Goal: Task Accomplishment & Management: Manage account settings

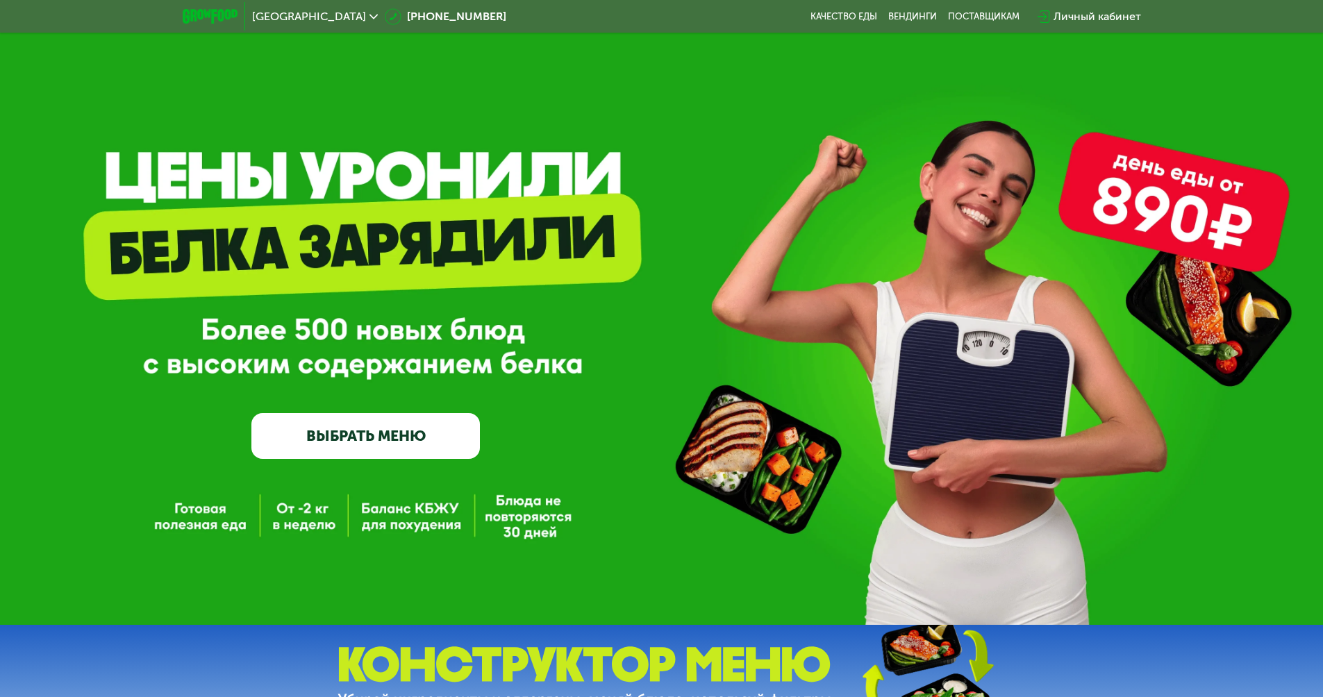
drag, startPoint x: 1112, startPoint y: 185, endPoint x: 1268, endPoint y: 242, distance: 165.6
click at [1263, 237] on div "GrowFood — доставка правильного питания ВЫБРАТЬ МЕНЮ" at bounding box center [661, 312] width 1323 height 625
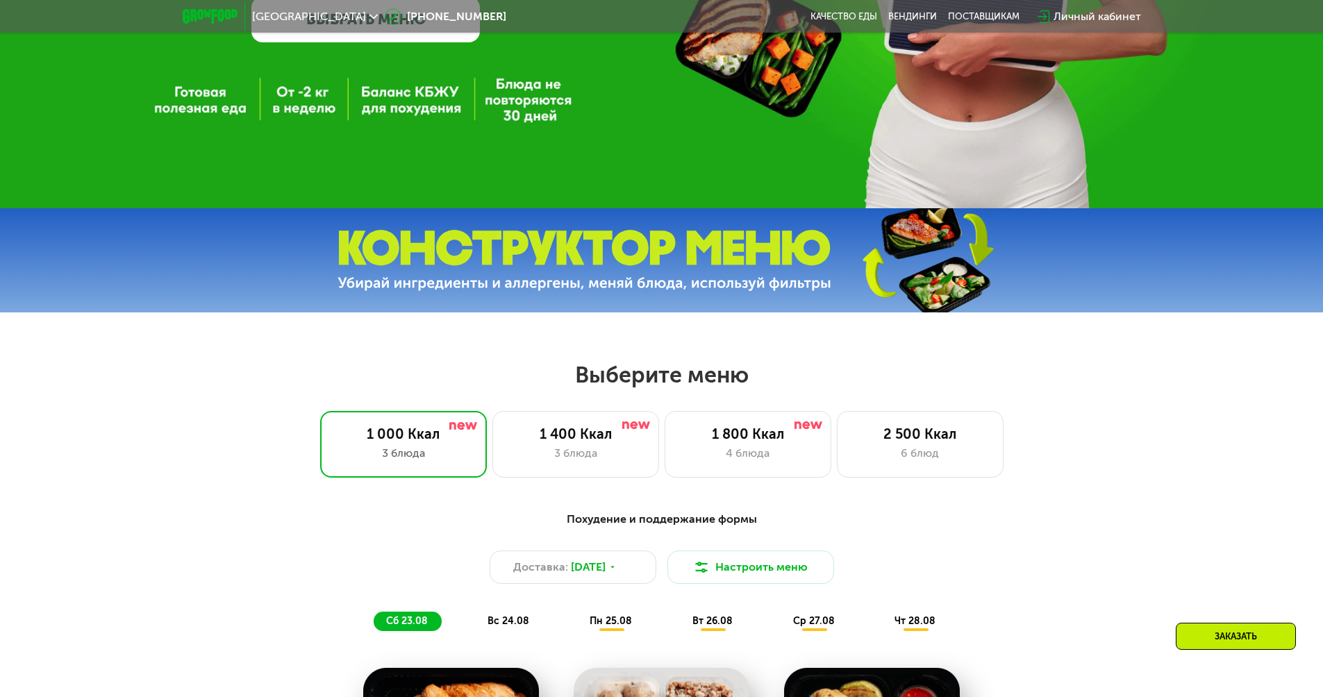
click at [1111, 6] on div "Личный кабинет" at bounding box center [1089, 16] width 117 height 31
click at [1106, 14] on div "Личный кабинет" at bounding box center [1096, 16] width 87 height 17
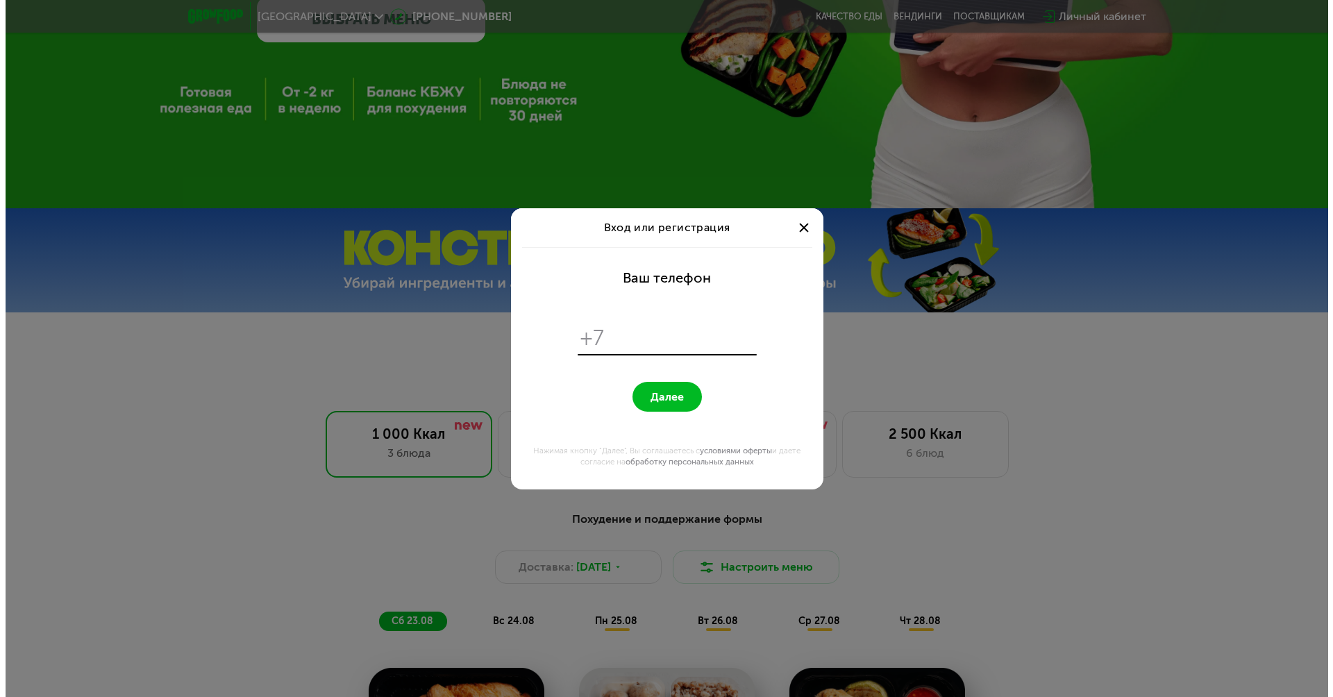
scroll to position [0, 0]
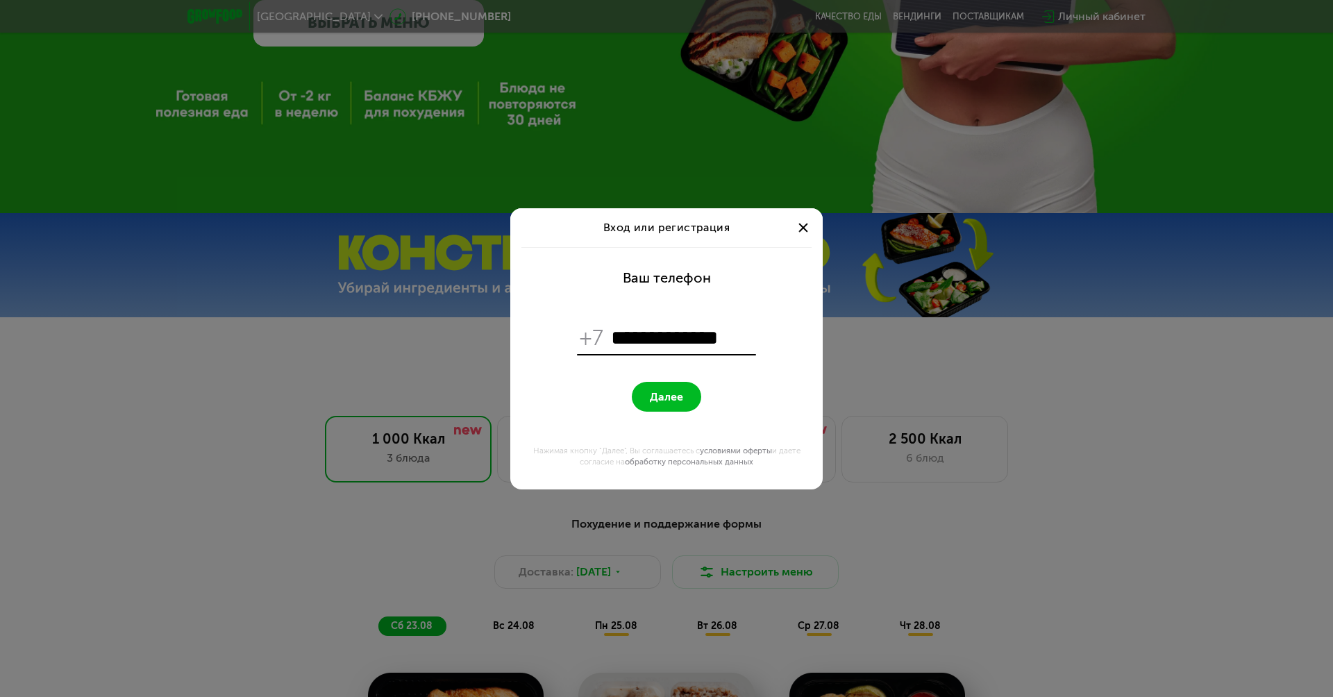
type input "**********"
click at [651, 396] on span "Далее" at bounding box center [666, 396] width 33 height 13
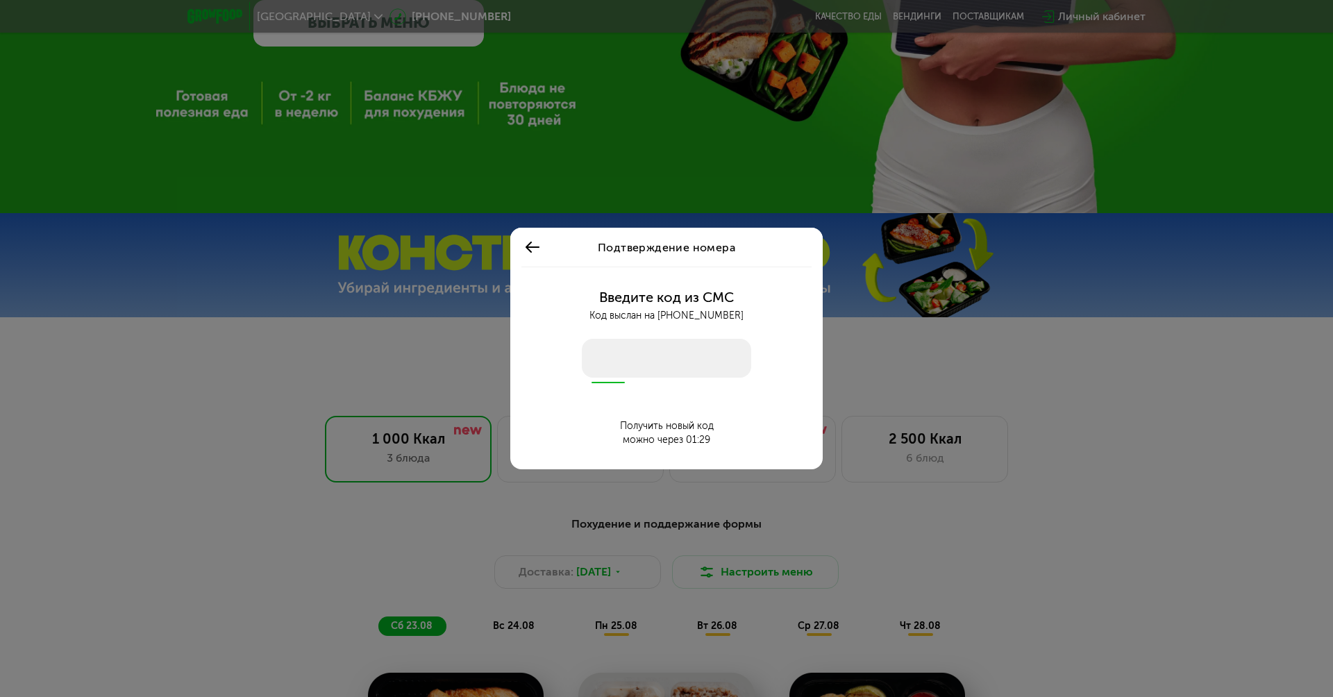
click at [617, 362] on input "number" at bounding box center [666, 358] width 169 height 39
type input "****"
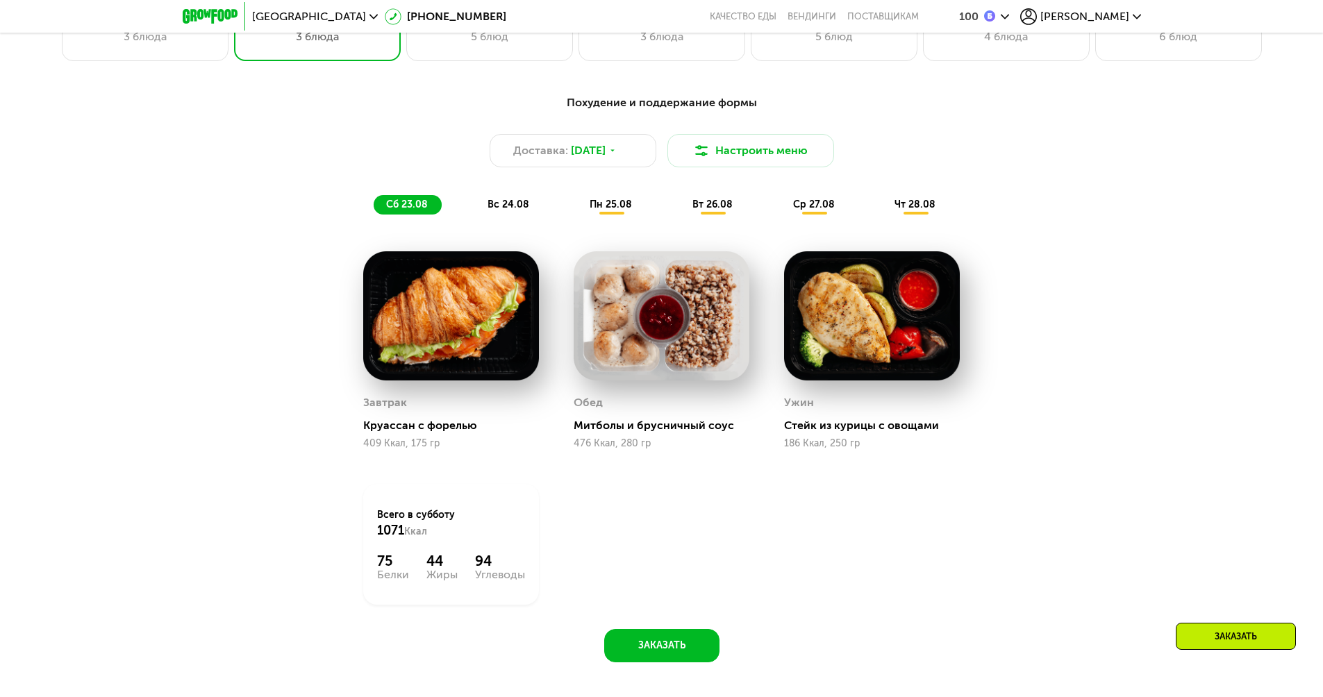
scroll to position [417, 0]
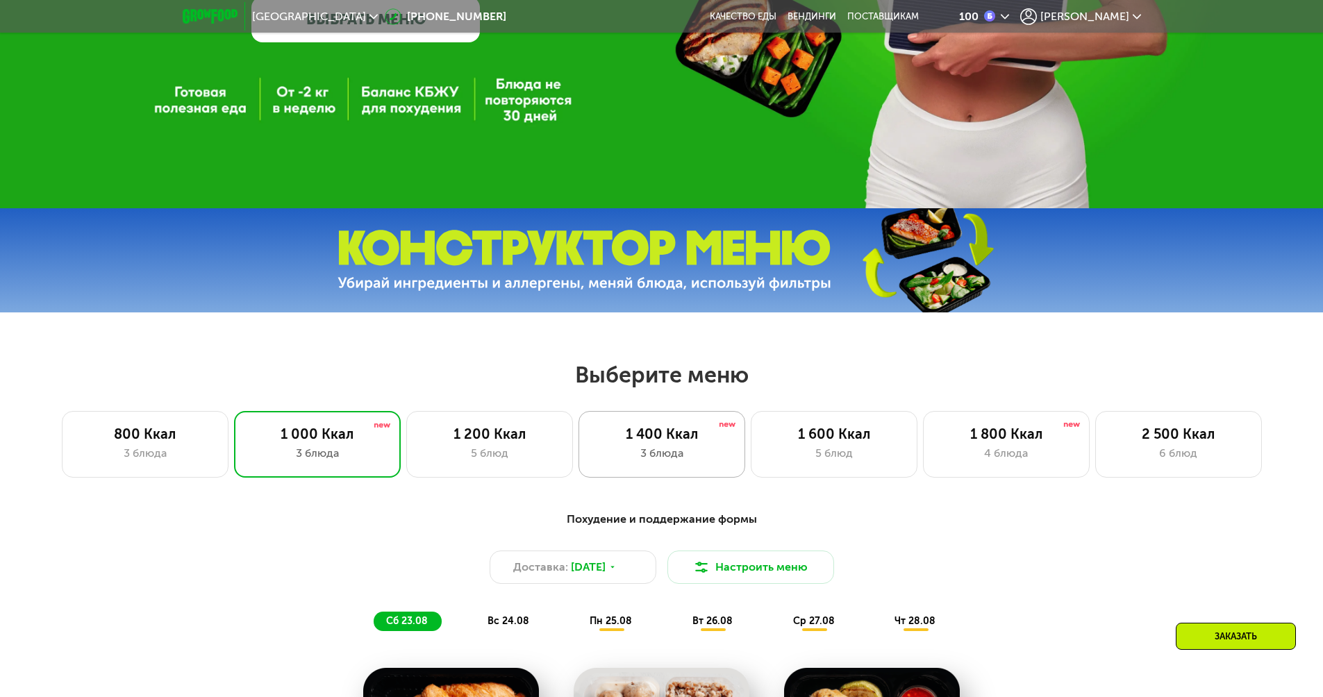
click at [655, 456] on div "3 блюда" at bounding box center [661, 453] width 137 height 17
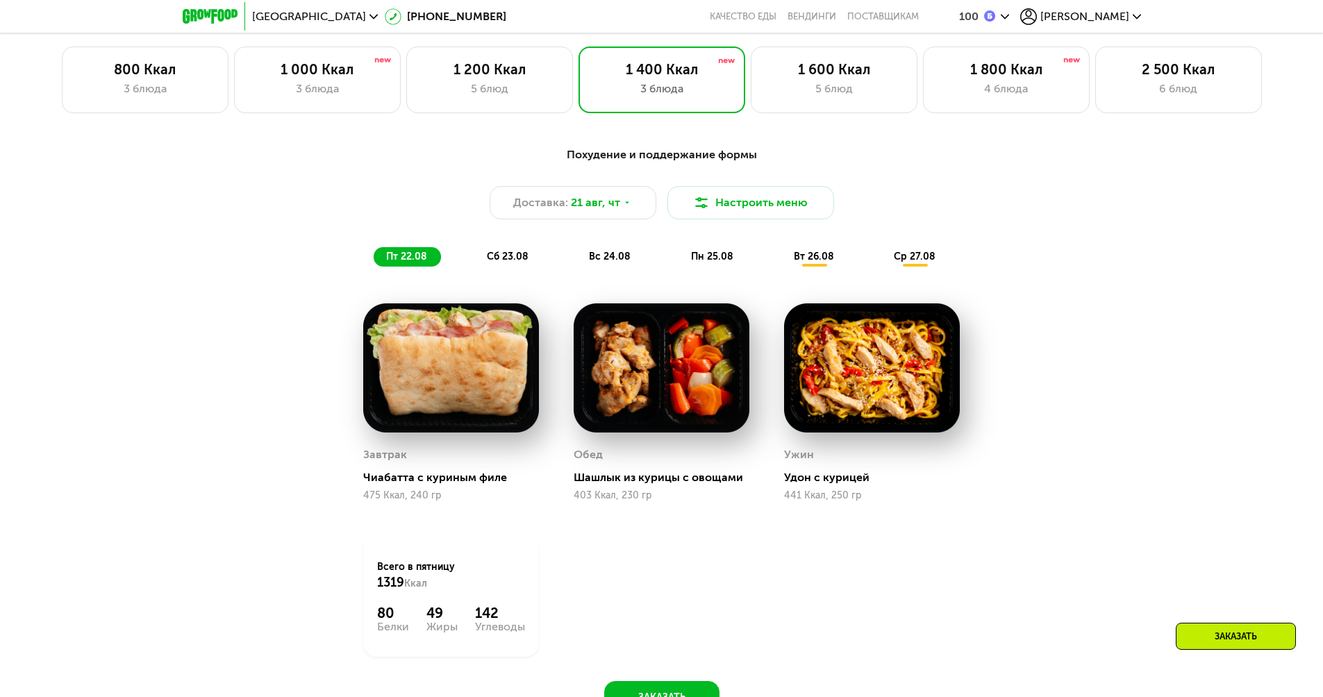
scroll to position [776, 0]
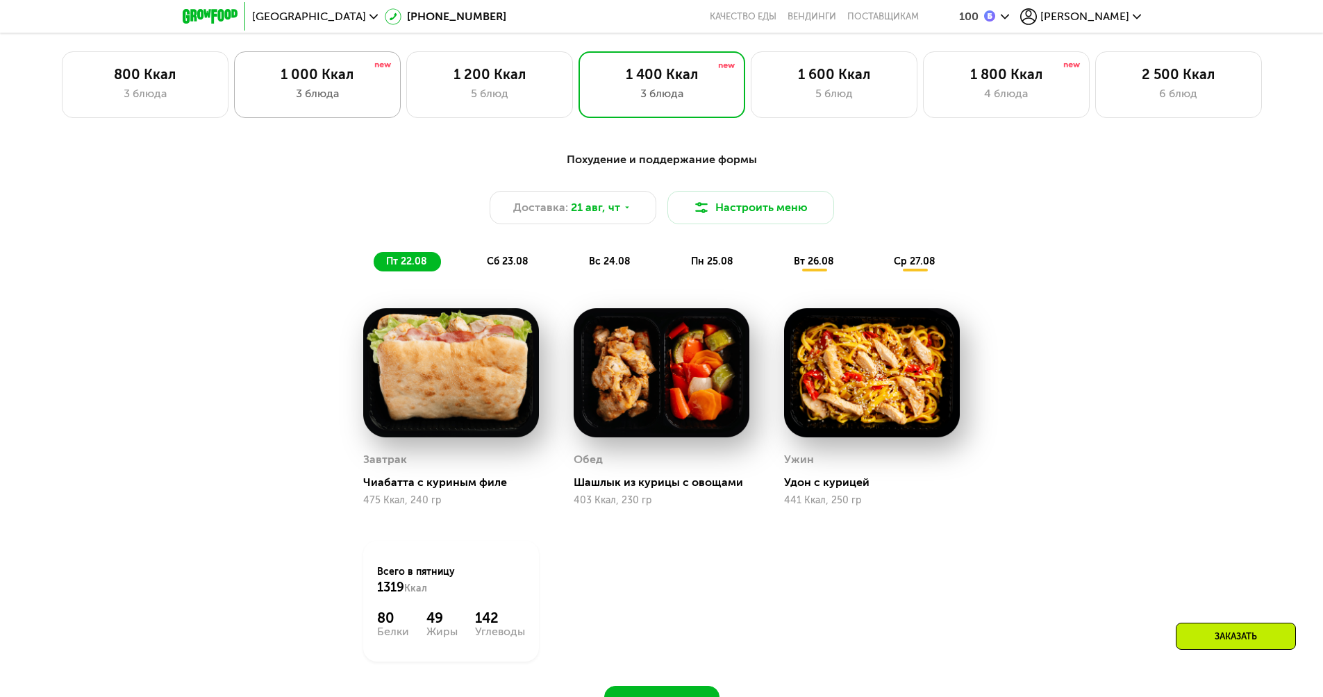
drag, startPoint x: 280, startPoint y: 73, endPoint x: 273, endPoint y: 70, distance: 7.5
click at [275, 72] on div "1 000 Ккал" at bounding box center [317, 74] width 137 height 17
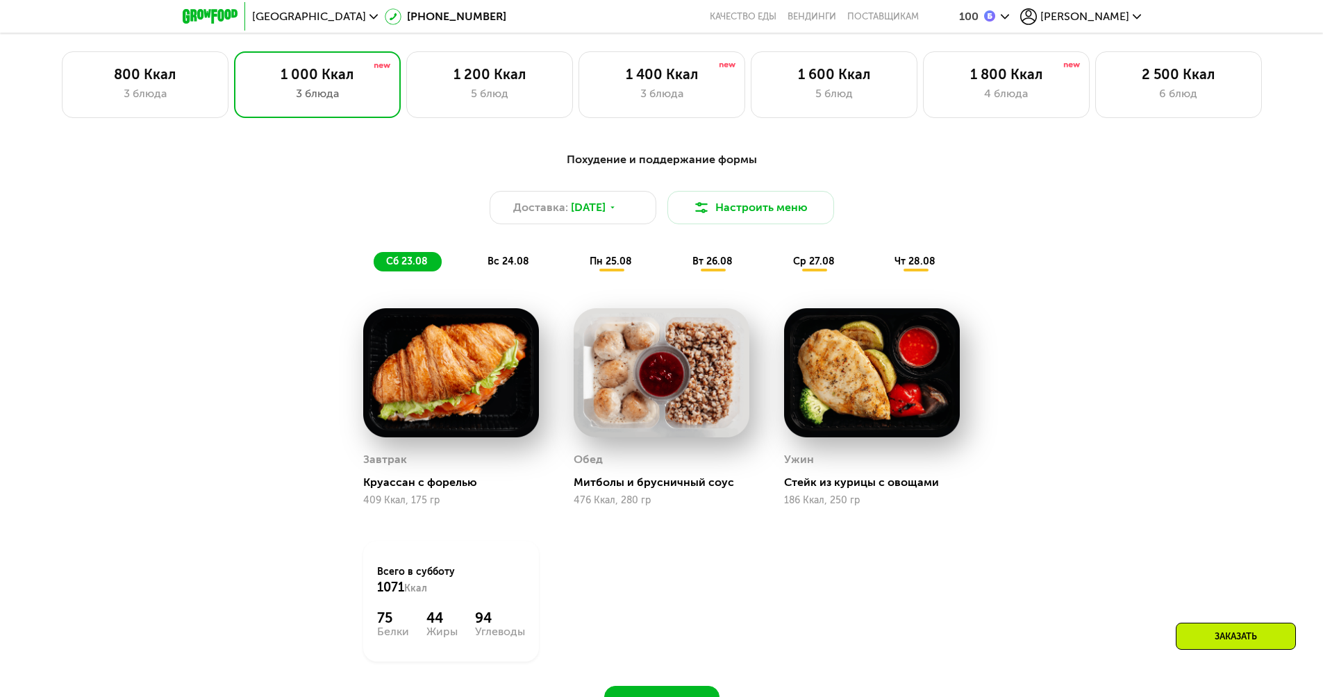
click at [285, 17] on span "[GEOGRAPHIC_DATA]" at bounding box center [309, 16] width 114 height 11
click at [372, 79] on button "Нет, я в другом городе" at bounding box center [394, 87] width 147 height 17
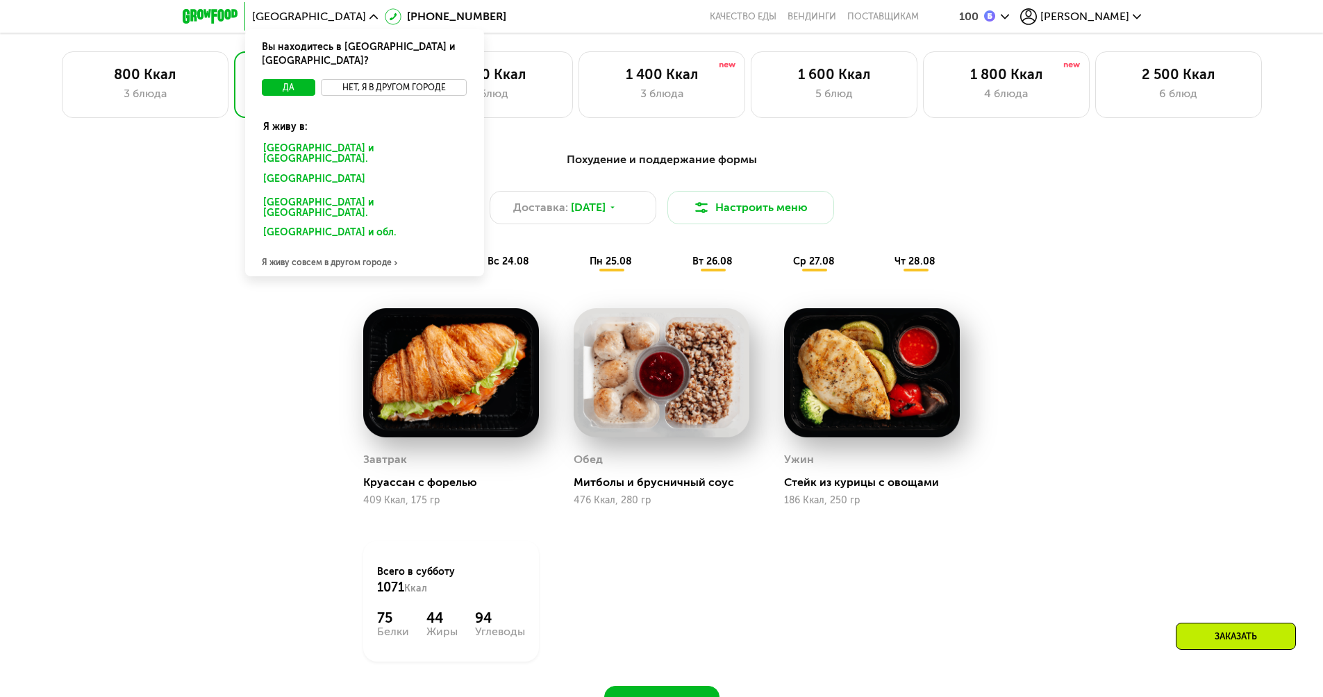
click at [372, 79] on button "Нет, я в другом городе" at bounding box center [394, 87] width 147 height 17
click at [268, 387] on div "Похудение и поддержание формы Доставка: 22 авг, пт Настроить меню сб 23.08 вс 2…" at bounding box center [662, 431] width 856 height 577
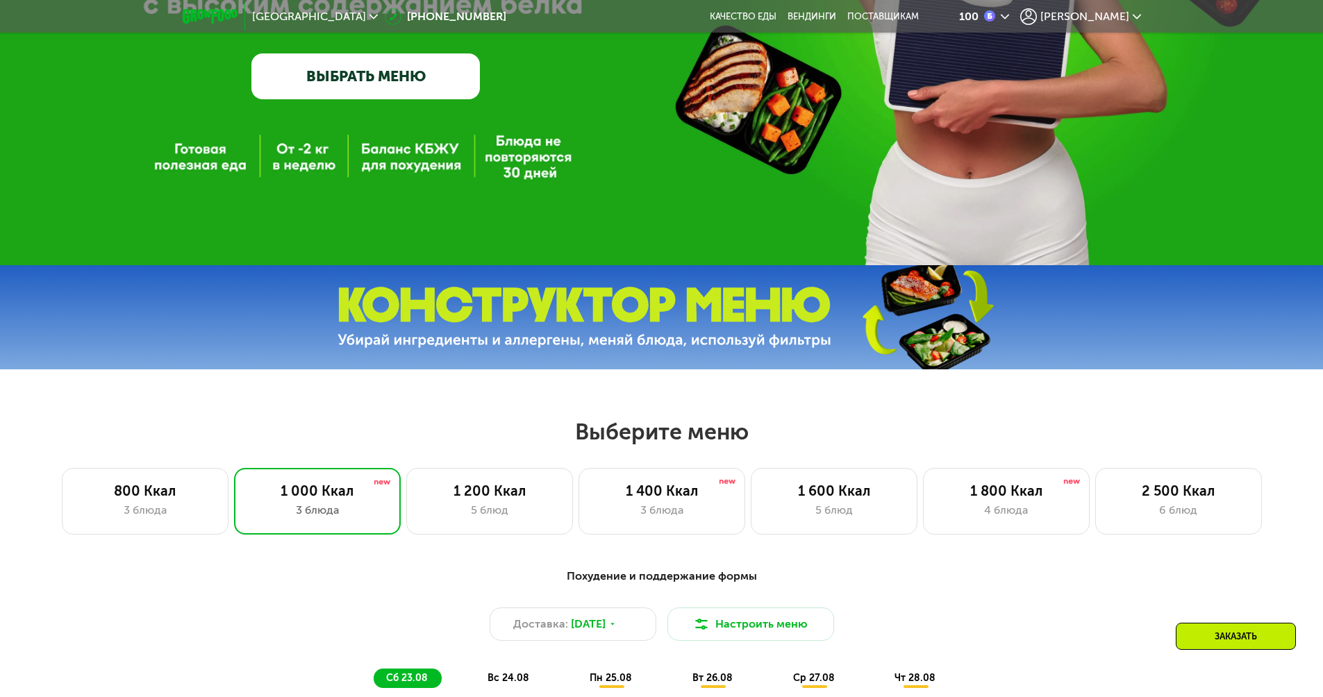
scroll to position [0, 0]
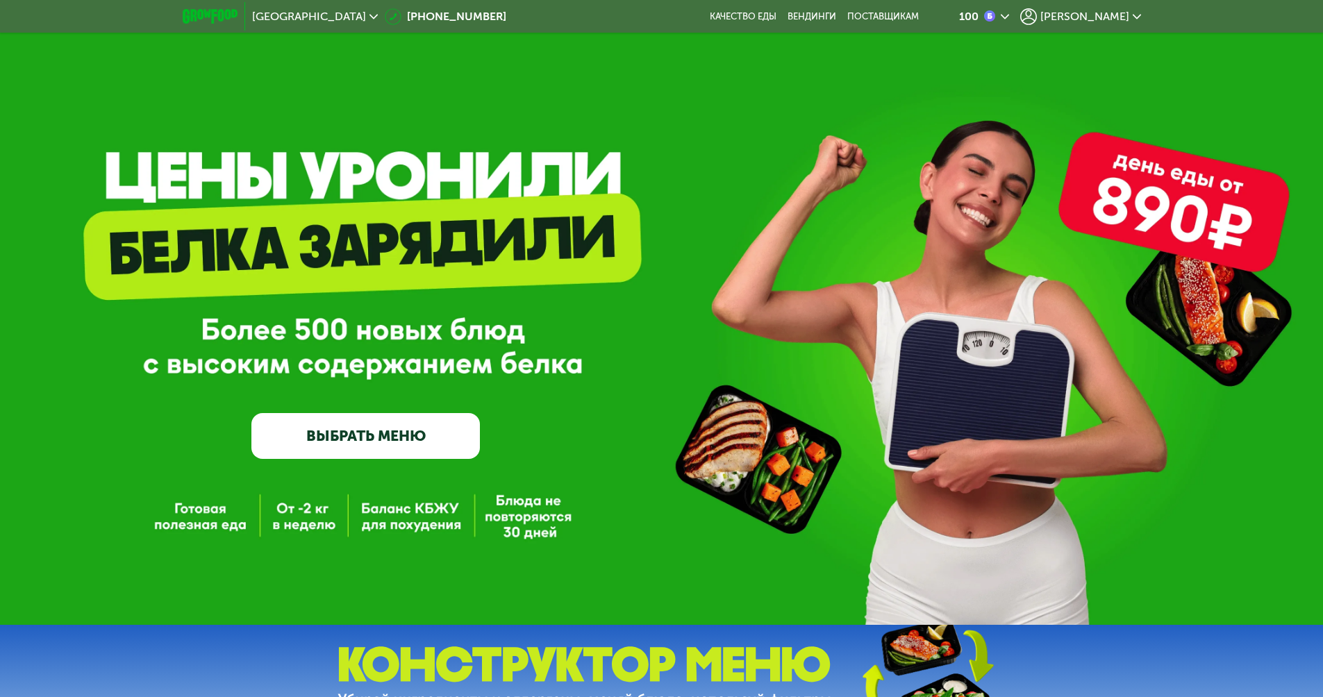
click at [1115, 9] on div "[PERSON_NAME]" at bounding box center [1080, 16] width 121 height 17
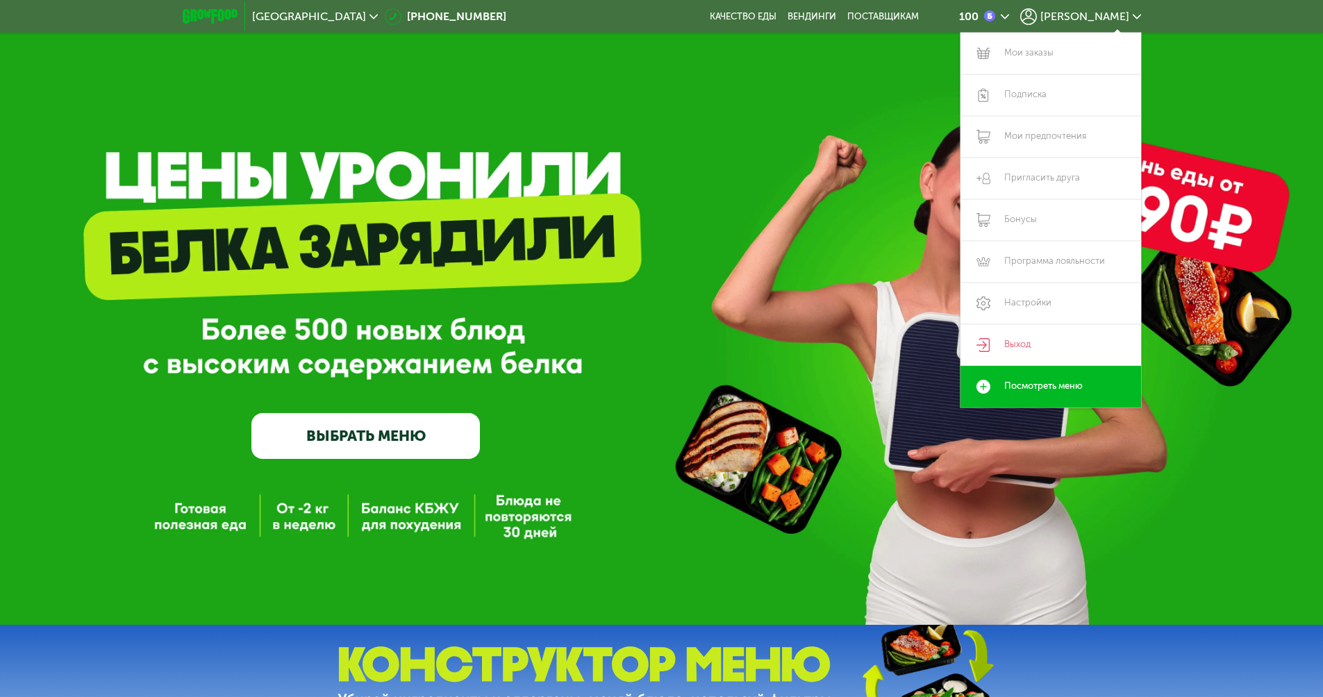
click at [1117, 12] on span "[PERSON_NAME]" at bounding box center [1084, 16] width 89 height 11
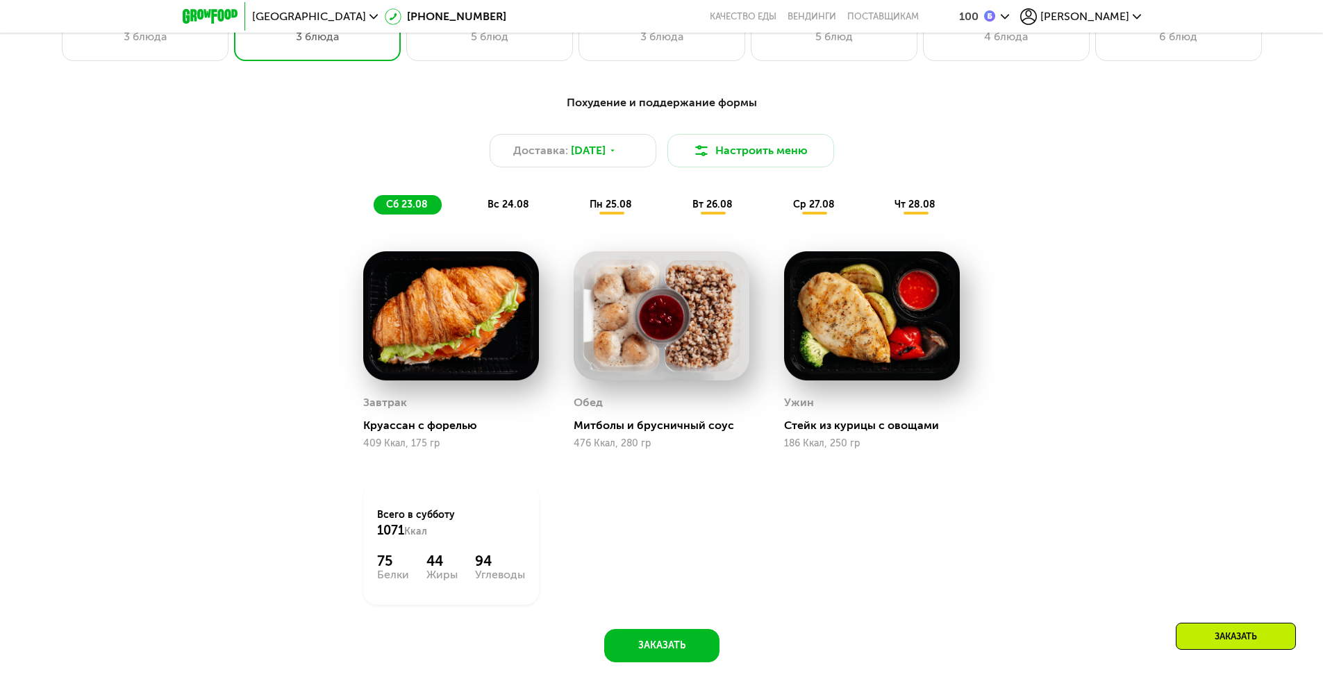
scroll to position [1667, 0]
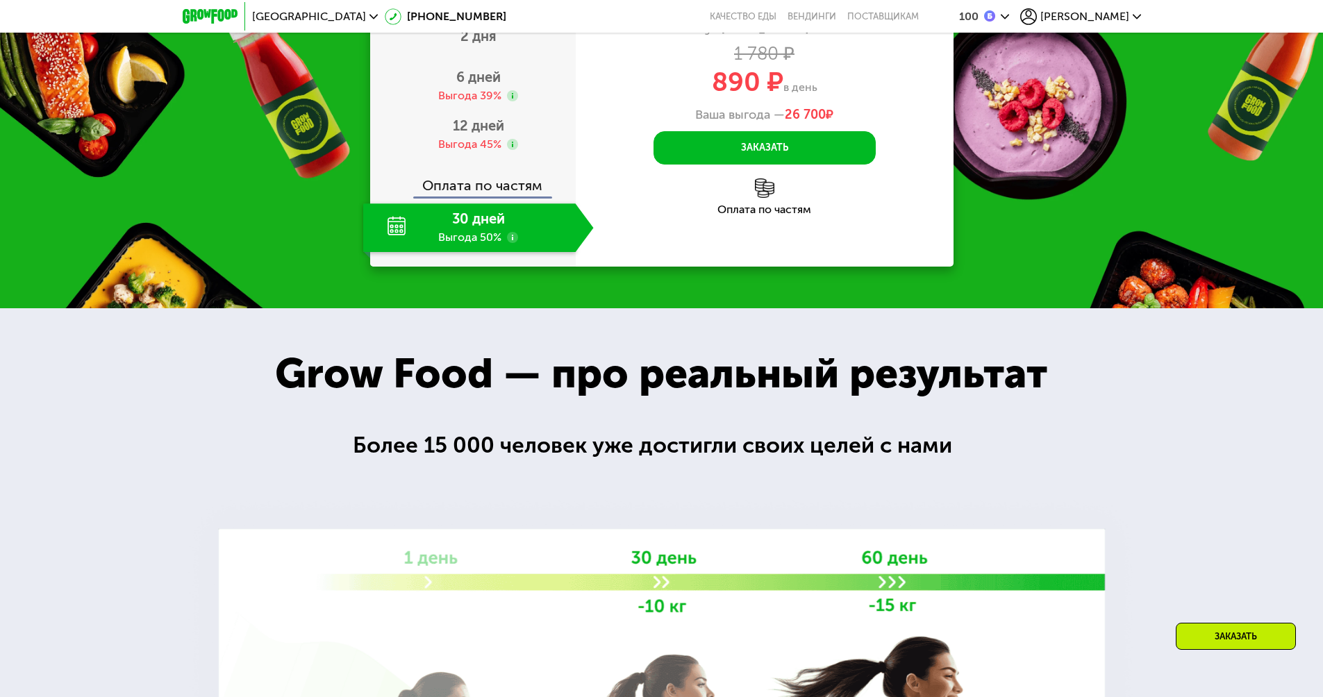
click at [514, 243] on use at bounding box center [512, 237] width 11 height 11
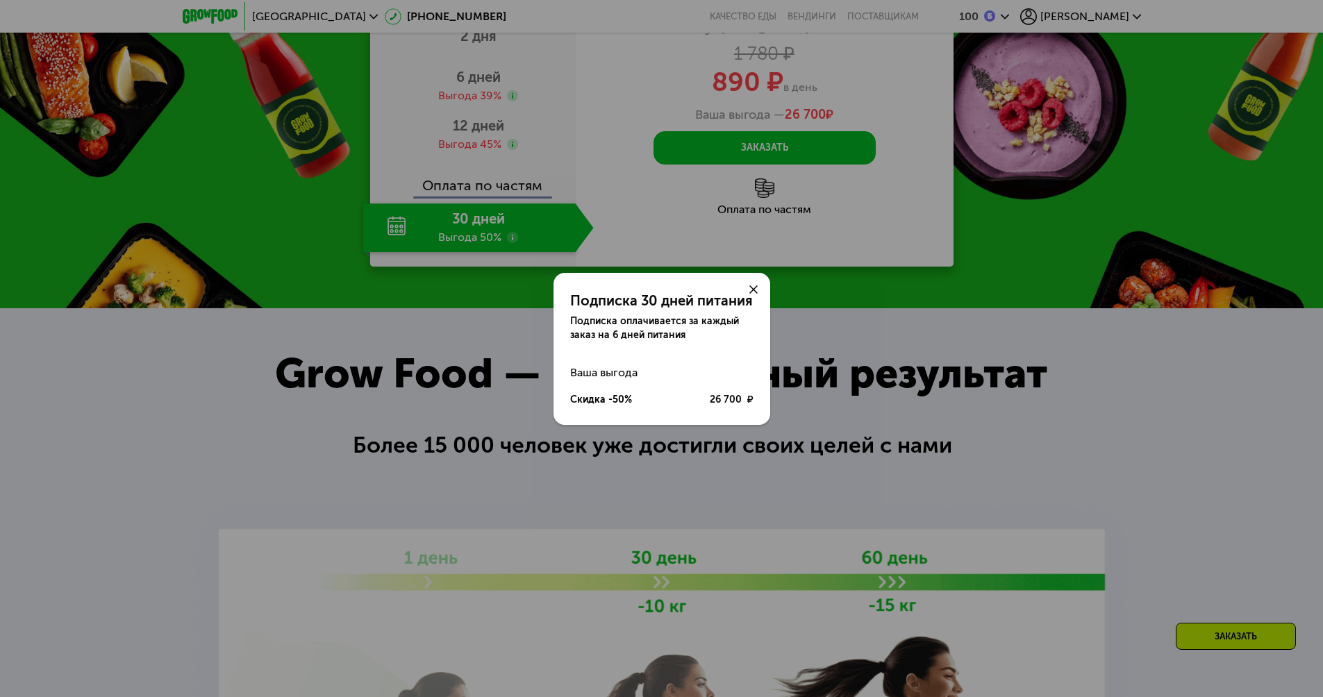
click at [759, 293] on div at bounding box center [753, 289] width 33 height 33
click at [749, 290] on icon at bounding box center [753, 289] width 8 height 8
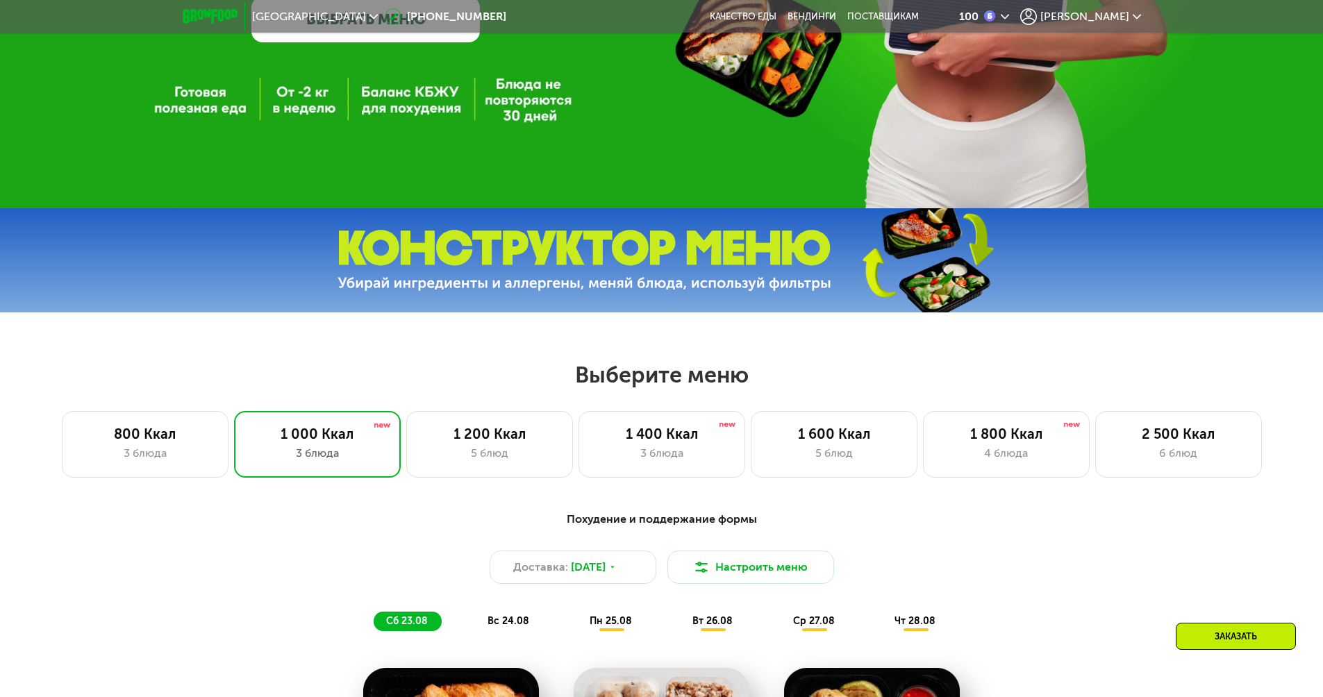
scroll to position [0, 0]
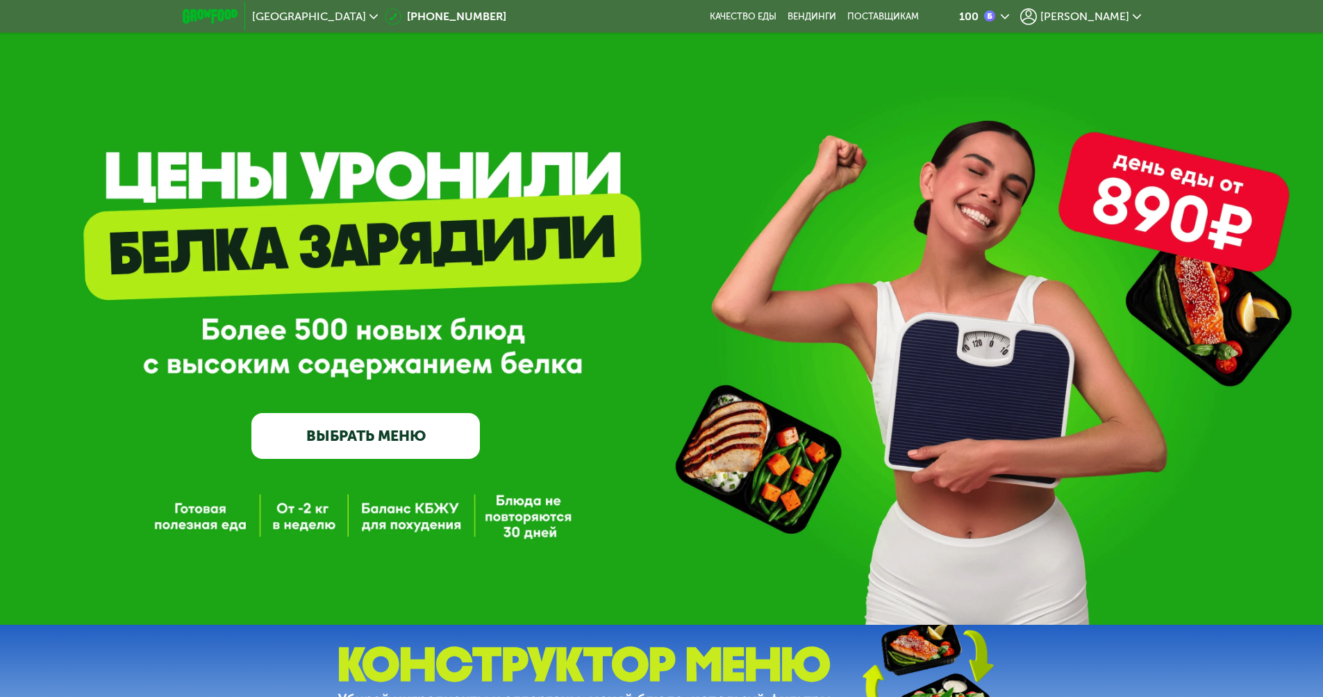
click at [1142, 9] on div "100 Антон" at bounding box center [1039, 16] width 218 height 31
click at [1124, 17] on span "[PERSON_NAME]" at bounding box center [1084, 16] width 89 height 11
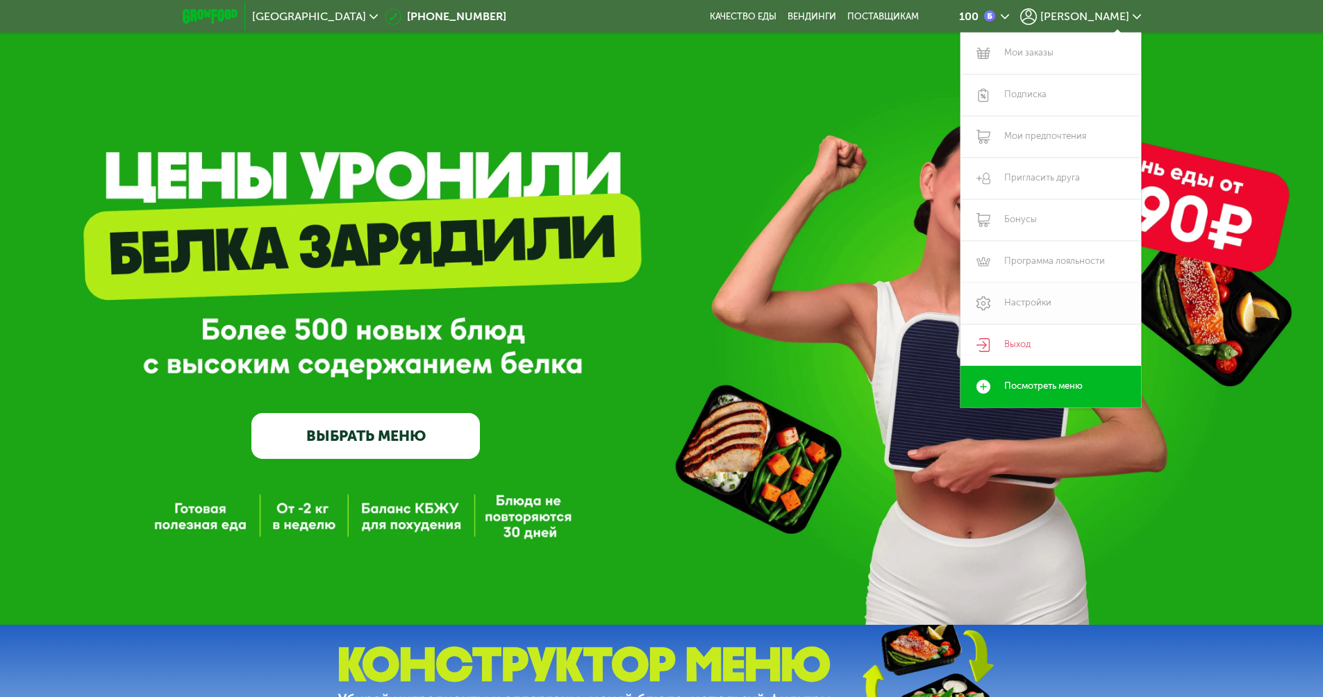
click at [1042, 300] on link "Настройки" at bounding box center [1050, 304] width 181 height 42
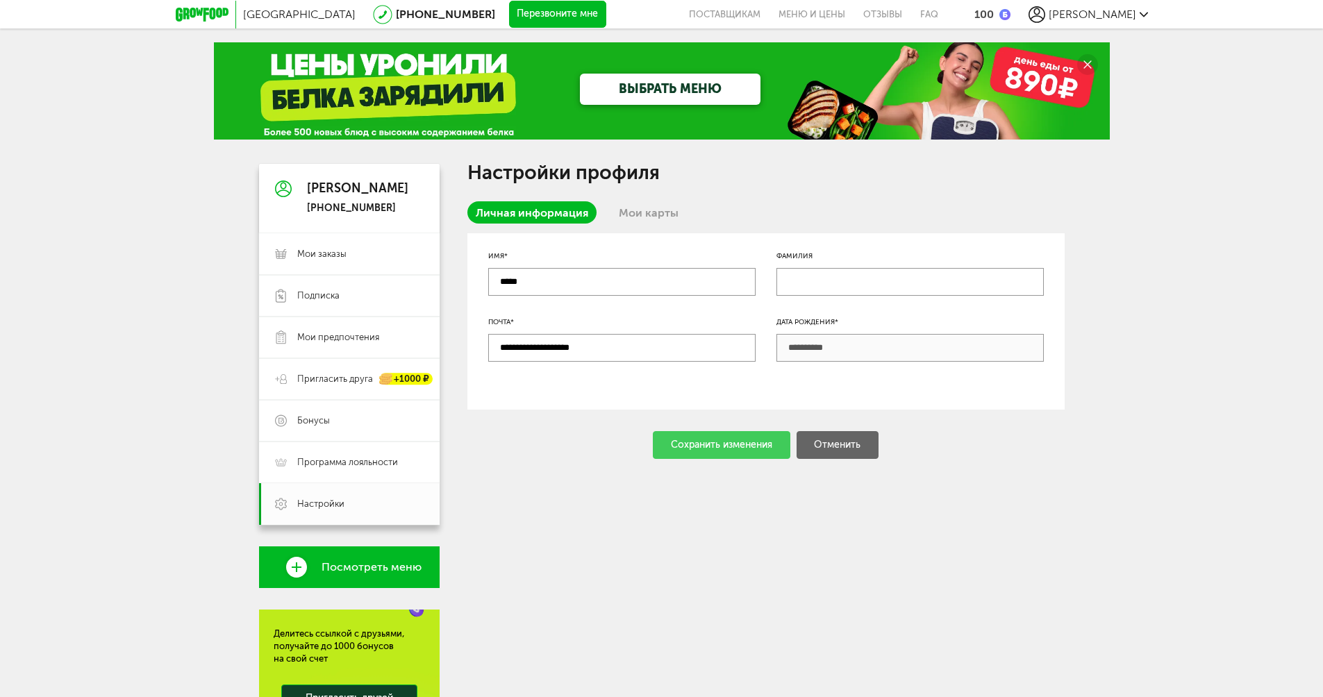
click at [686, 210] on div "Личная информация Мои карты" at bounding box center [765, 217] width 597 height 32
click at [672, 212] on link "Мои карты" at bounding box center [648, 212] width 76 height 22
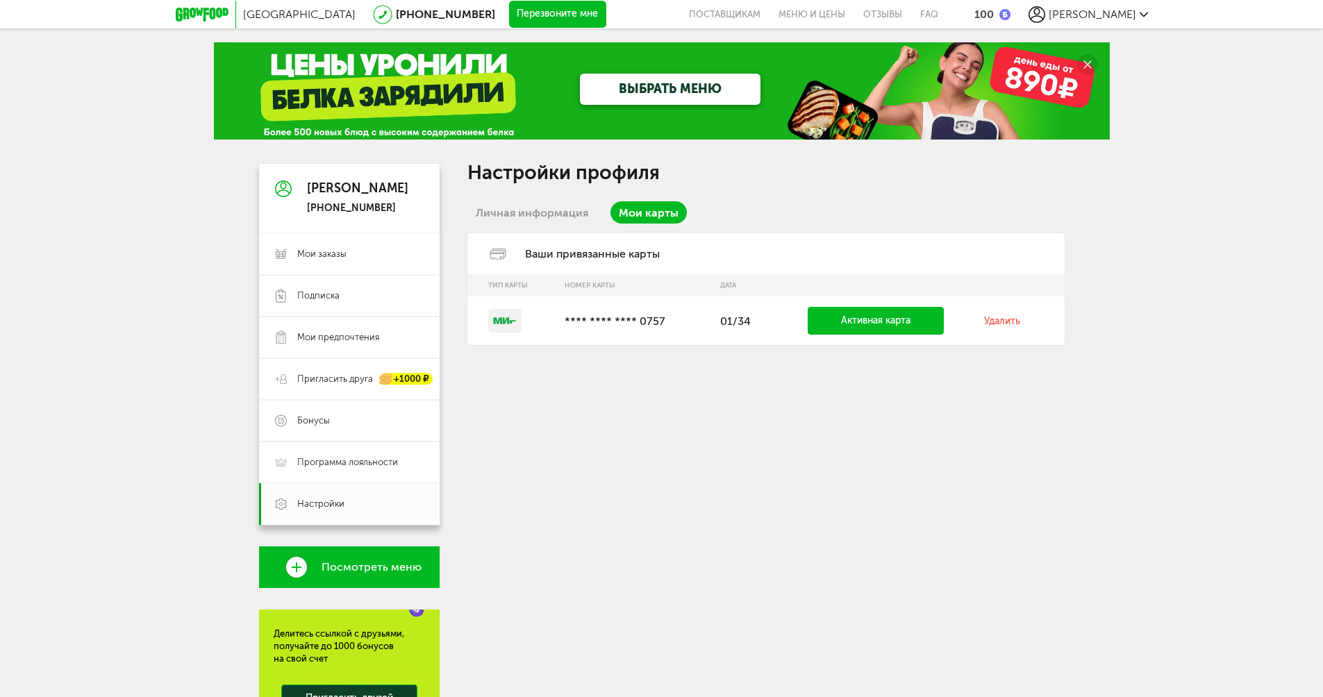
click at [535, 209] on link "Личная информация" at bounding box center [531, 212] width 129 height 22
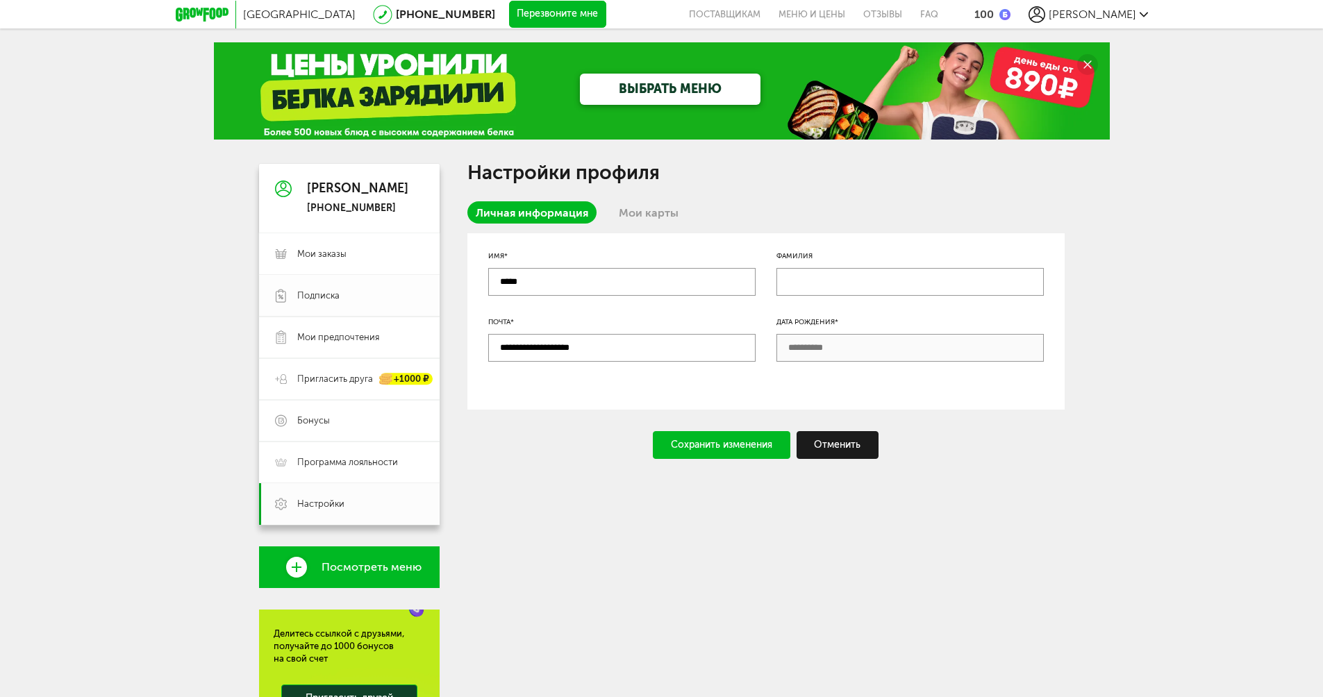
click at [346, 309] on link "Подписка" at bounding box center [349, 296] width 181 height 42
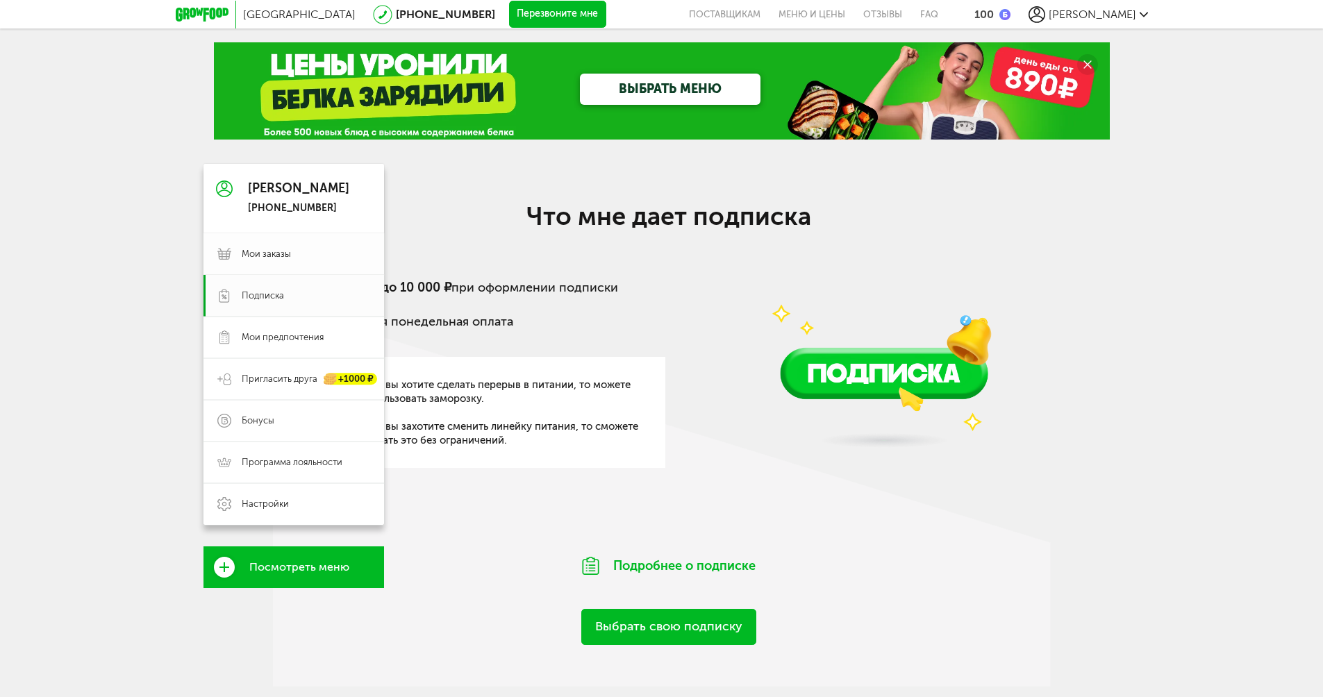
click at [278, 249] on span "Мои заказы" at bounding box center [266, 254] width 49 height 12
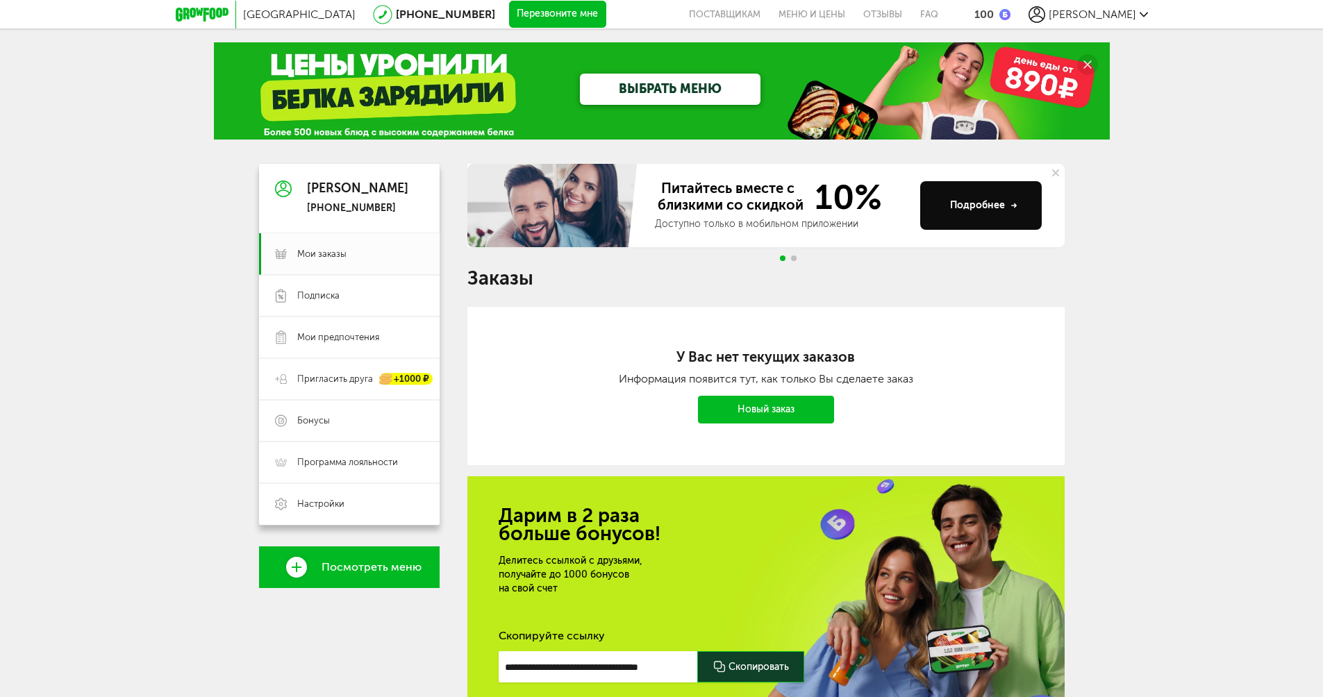
click at [1088, 64] on icon at bounding box center [1087, 64] width 8 height 8
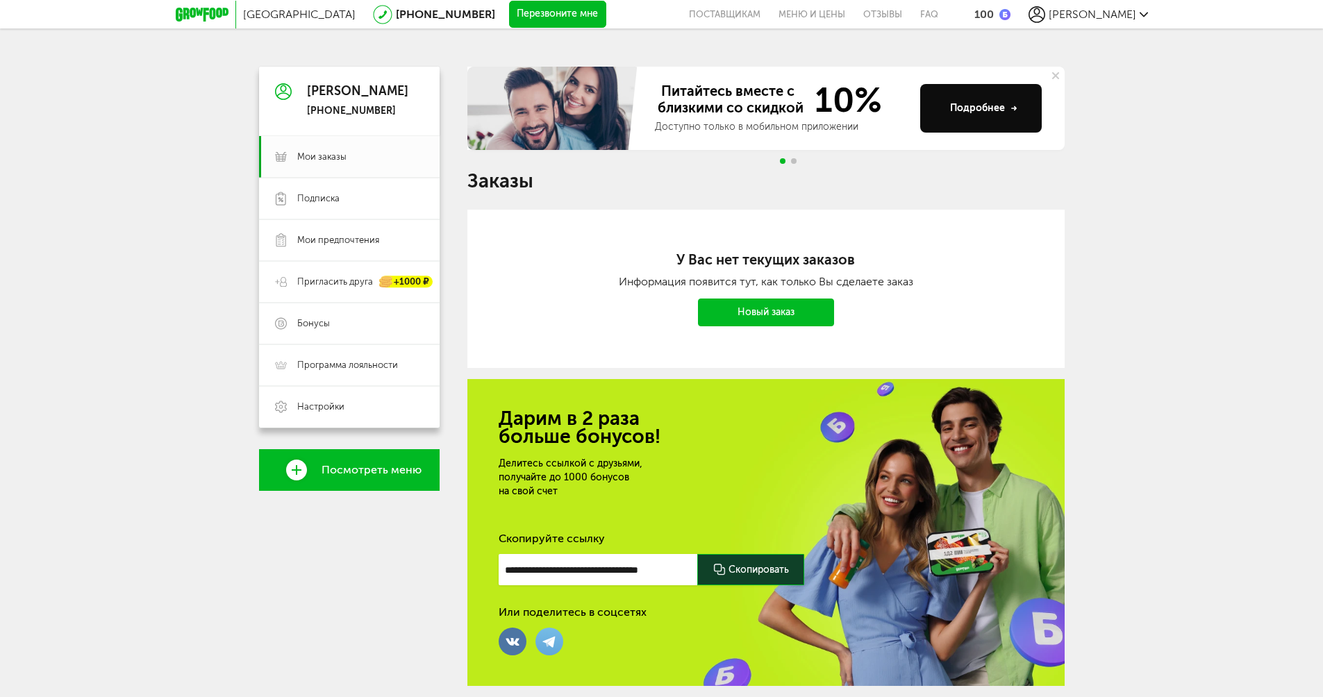
click at [1130, 24] on div "Москва 8 (800) 555-21-78 Перезвоните мне поставщикам Меню и цены Отзывы FAQ 100…" at bounding box center [662, 14] width 972 height 28
click at [1128, 14] on span "[PERSON_NAME]" at bounding box center [1092, 14] width 87 height 13
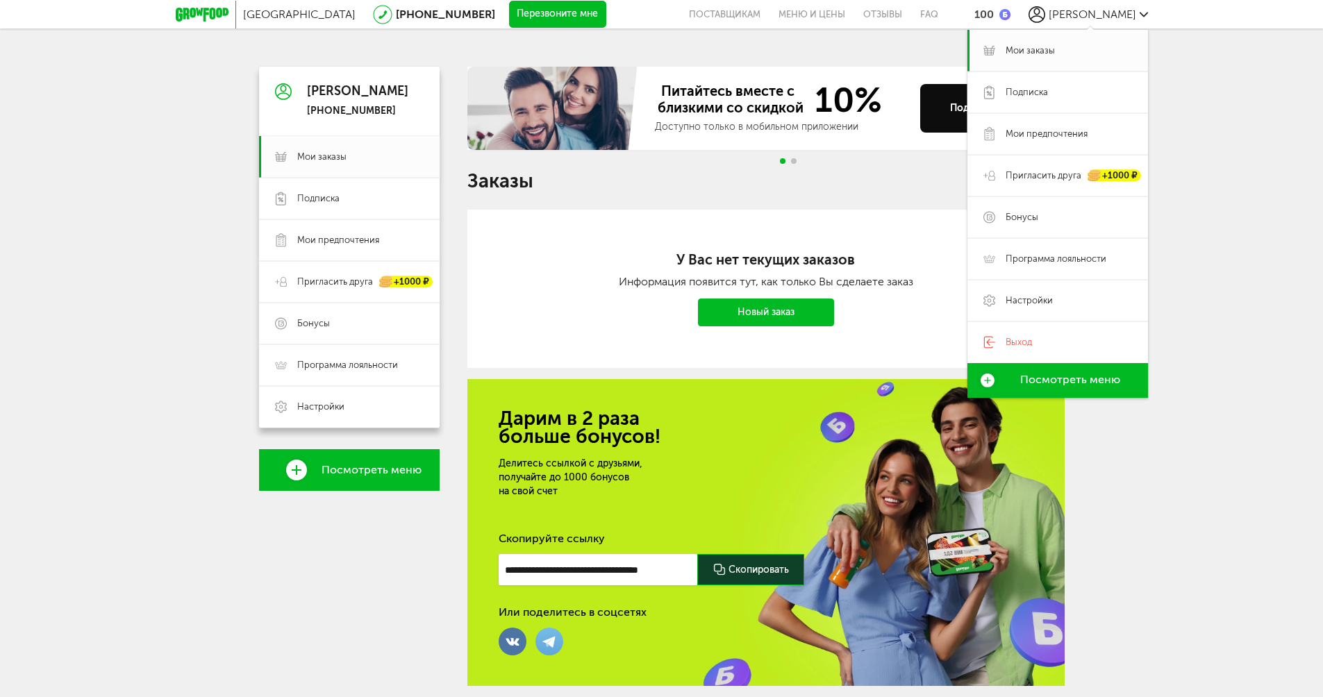
click at [1240, 117] on div "Москва 8 (800) 555-21-78 Перезвоните мне поставщикам Меню и цены Отзывы FAQ 100…" at bounding box center [661, 371] width 1323 height 742
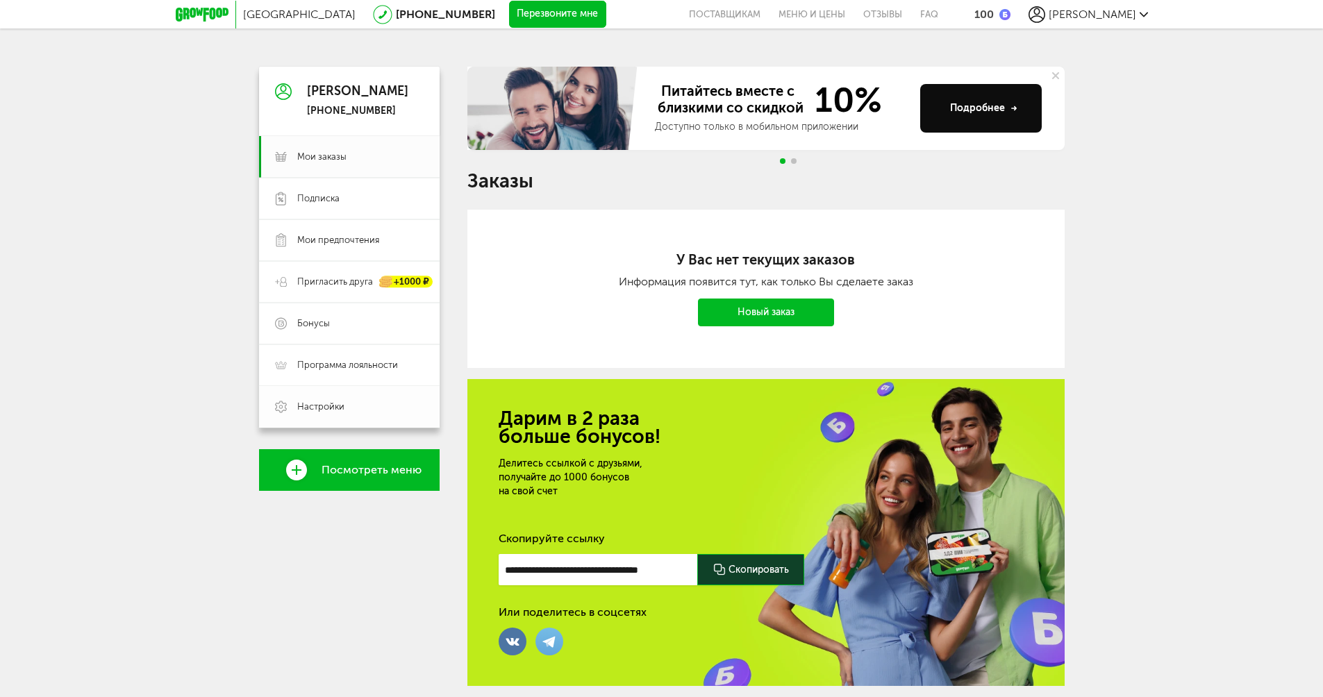
click at [353, 401] on span "Настройки" at bounding box center [360, 407] width 126 height 12
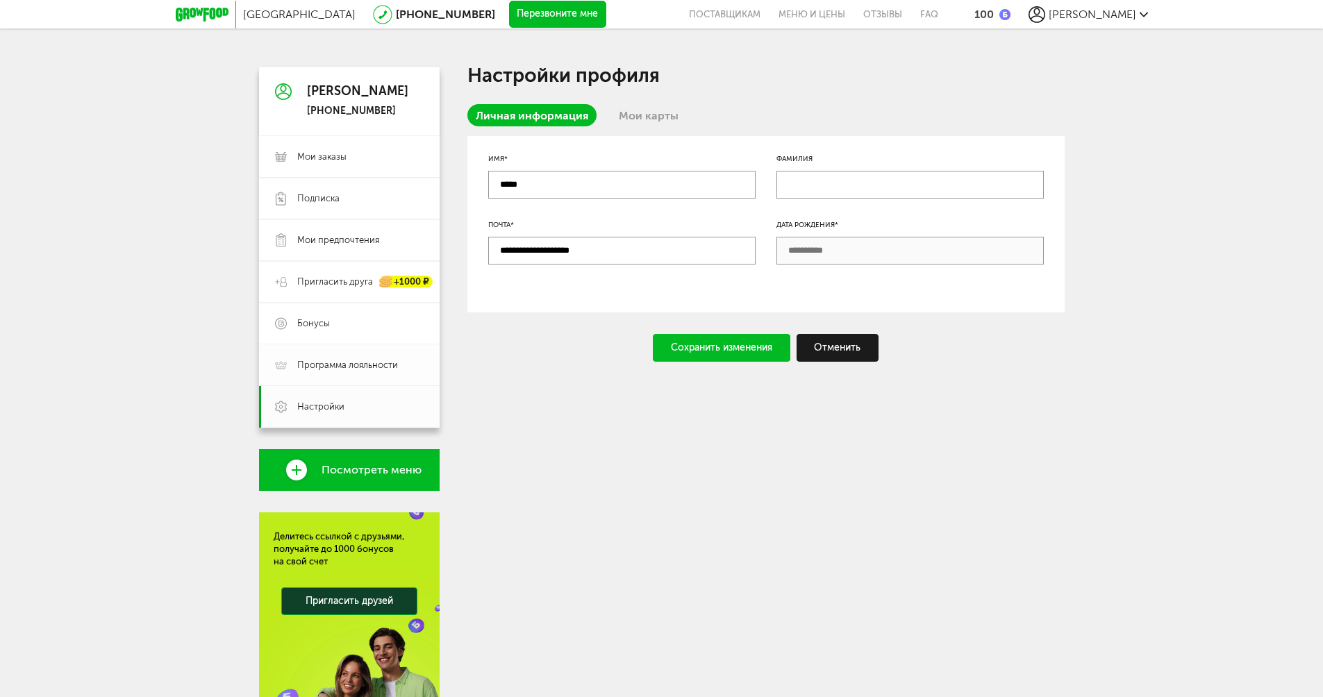
click at [349, 369] on span "Программа лояльности" at bounding box center [347, 365] width 101 height 12
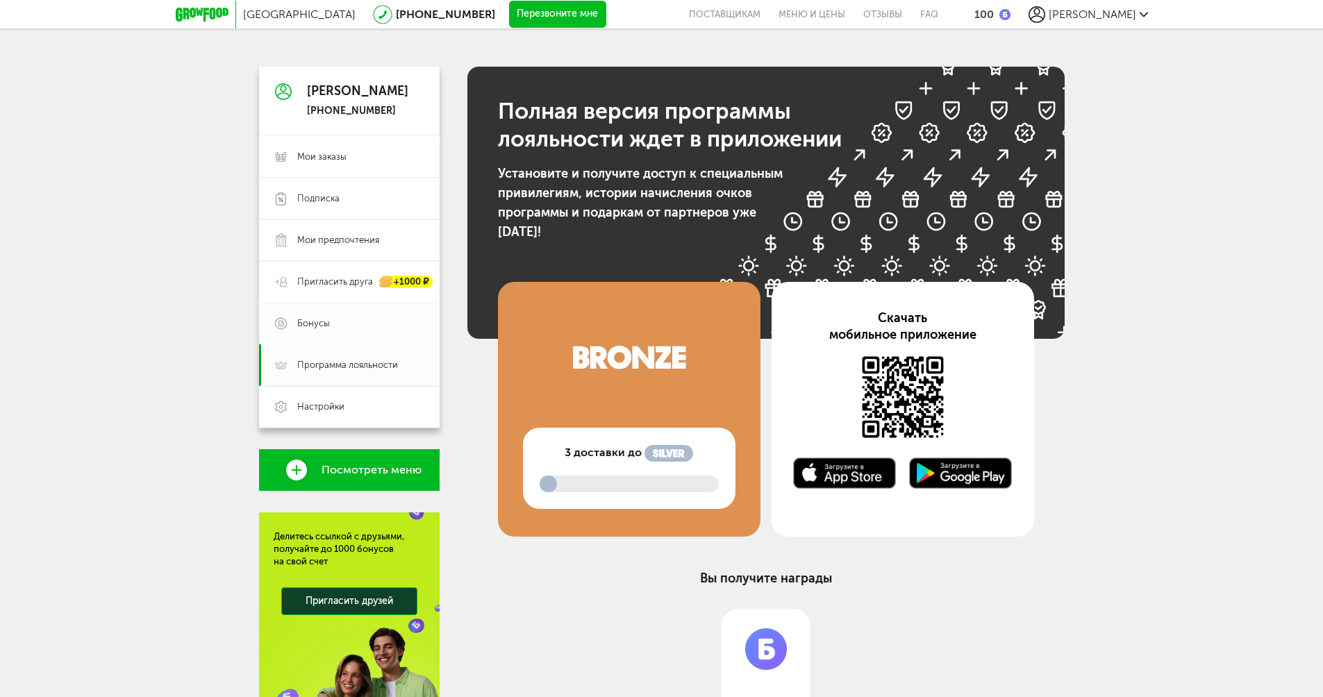
click at [315, 326] on span "Бонусы" at bounding box center [313, 323] width 33 height 12
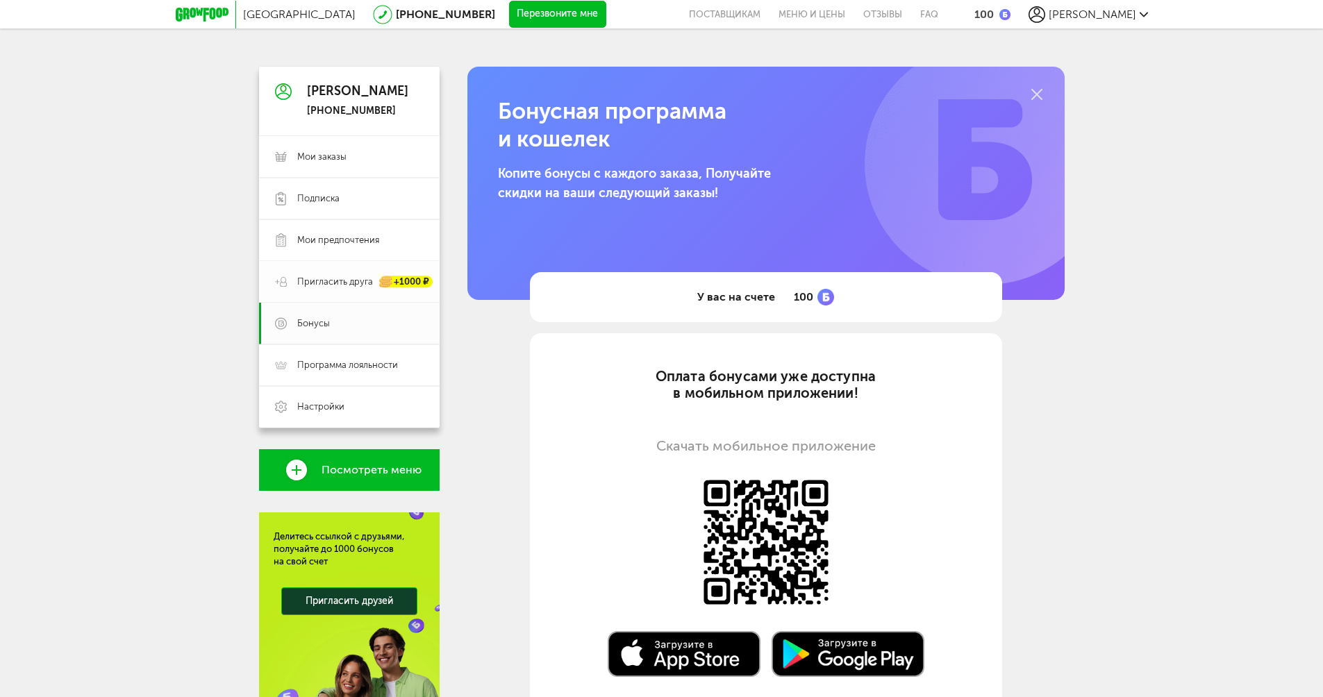
click at [319, 286] on span "Пригласить друга" at bounding box center [335, 282] width 76 height 12
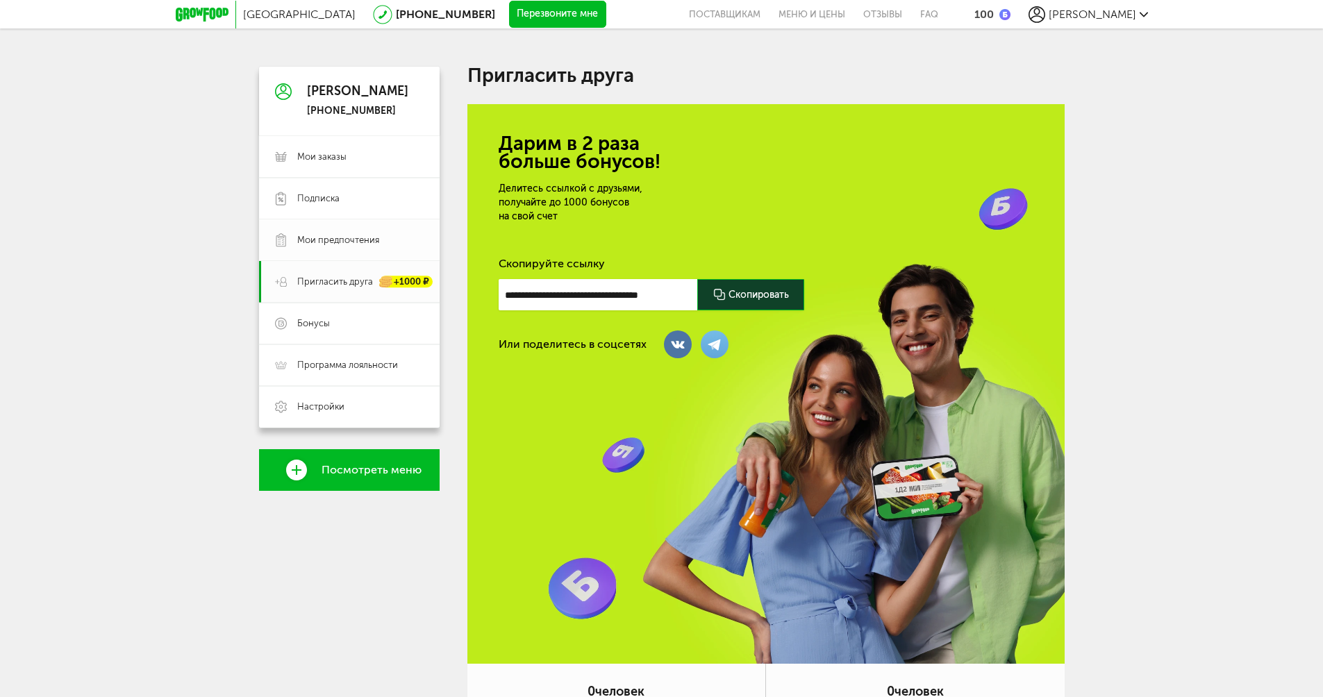
click at [326, 238] on span "Мои предпочтения" at bounding box center [338, 240] width 82 height 12
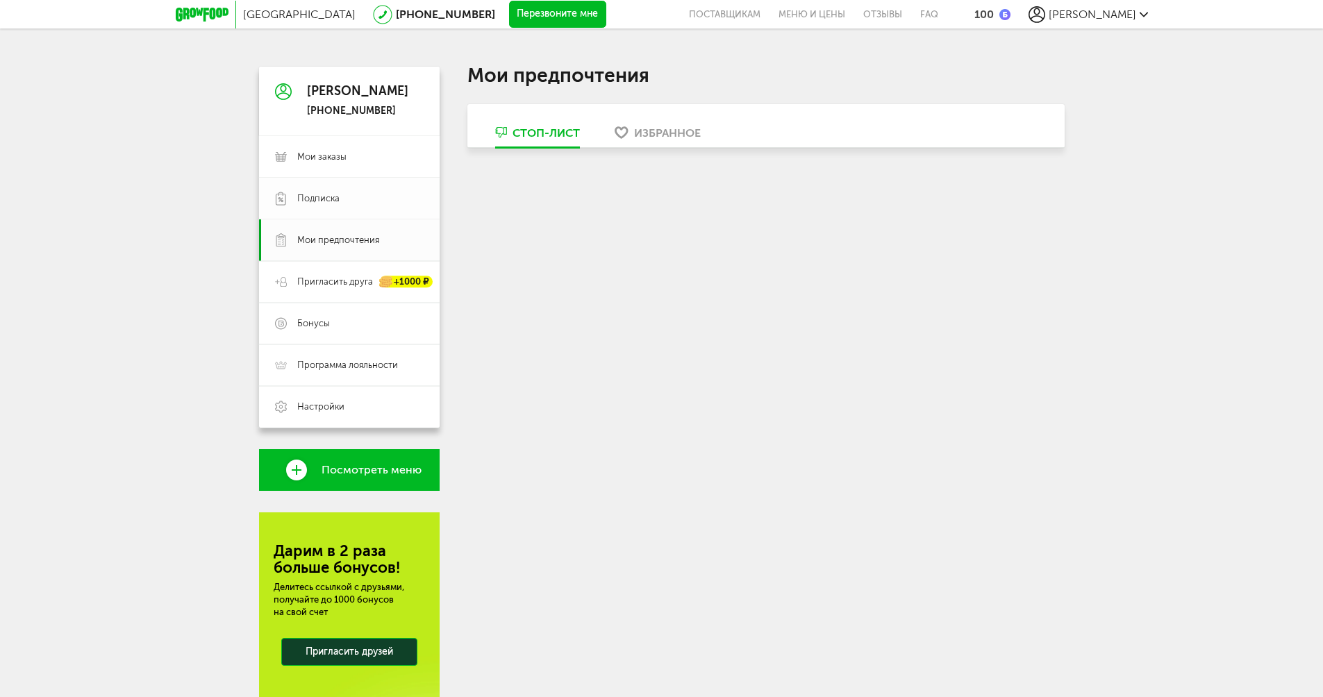
click at [331, 196] on span "Подписка" at bounding box center [318, 198] width 42 height 12
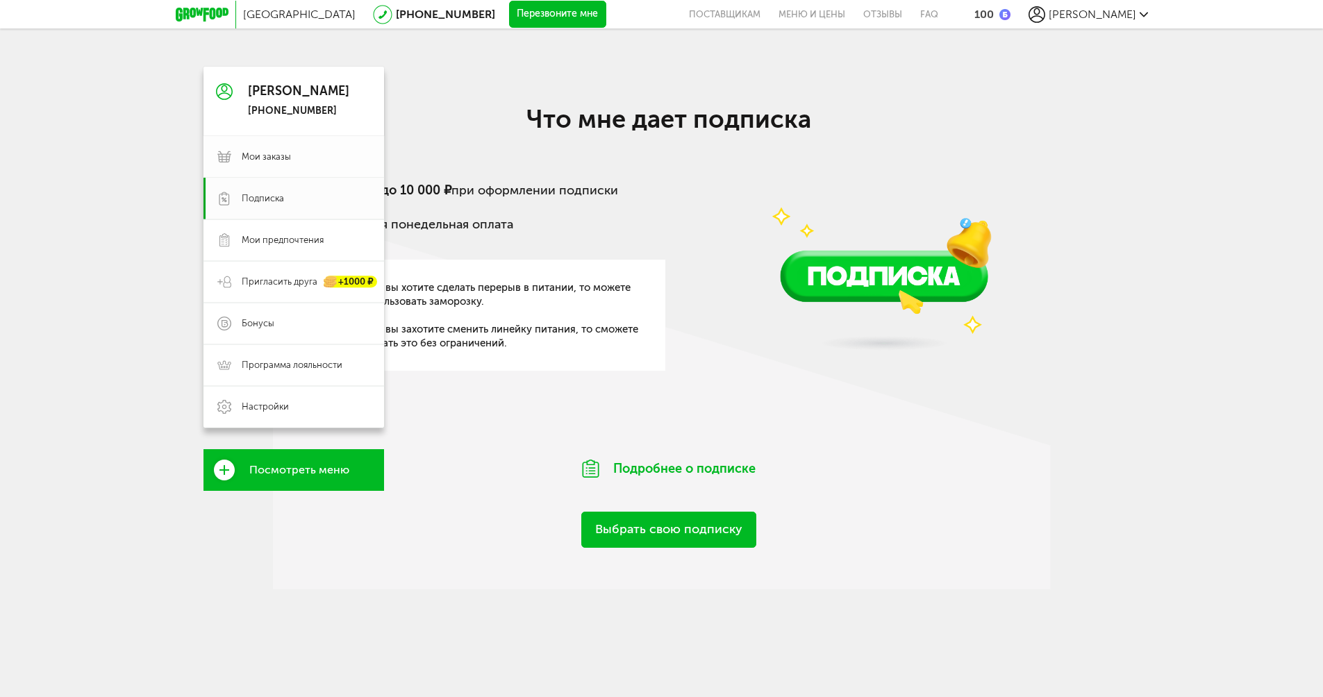
click at [282, 152] on span "Мои заказы" at bounding box center [266, 157] width 49 height 12
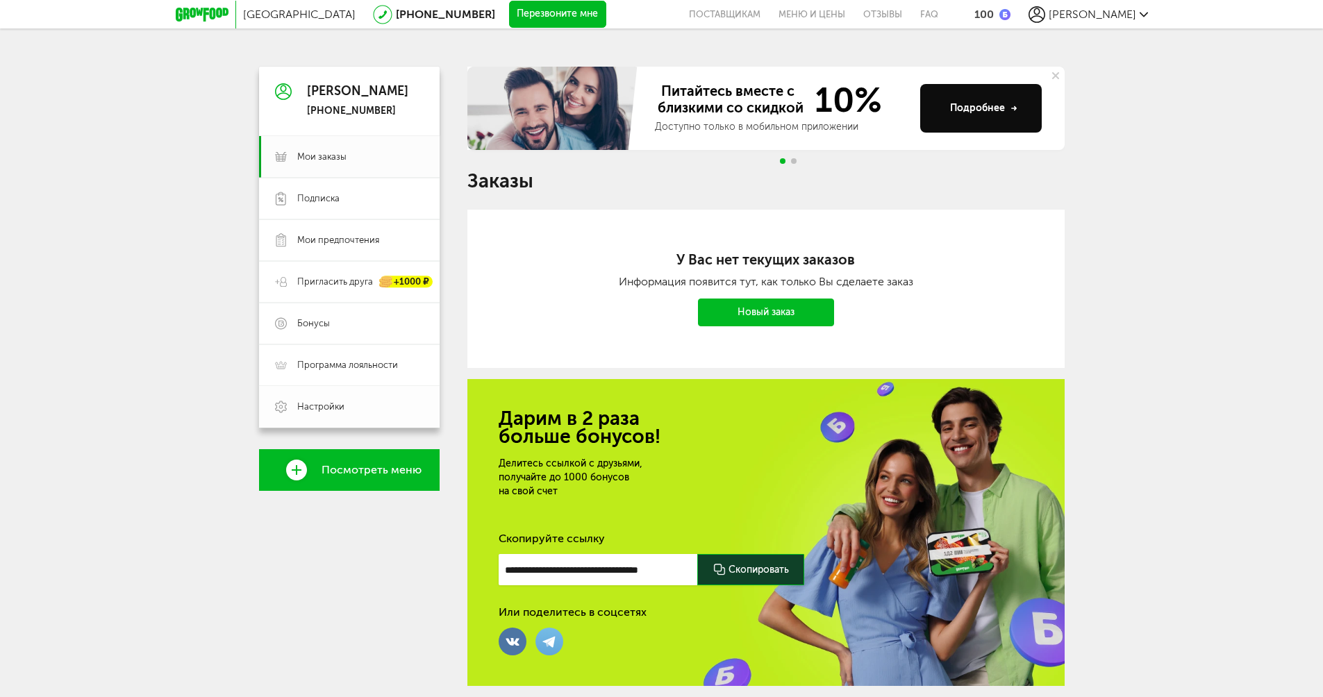
click at [353, 419] on link "Настройки" at bounding box center [349, 407] width 181 height 42
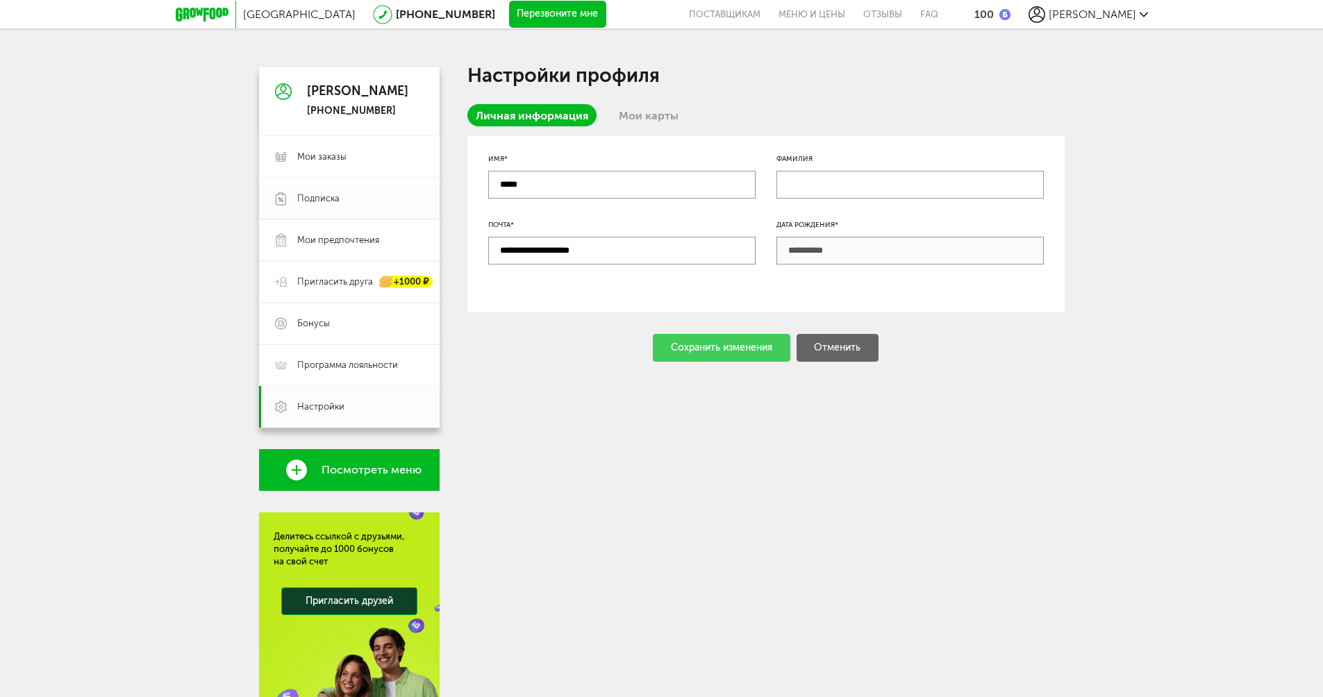
click at [350, 193] on span "Подписка" at bounding box center [360, 198] width 126 height 12
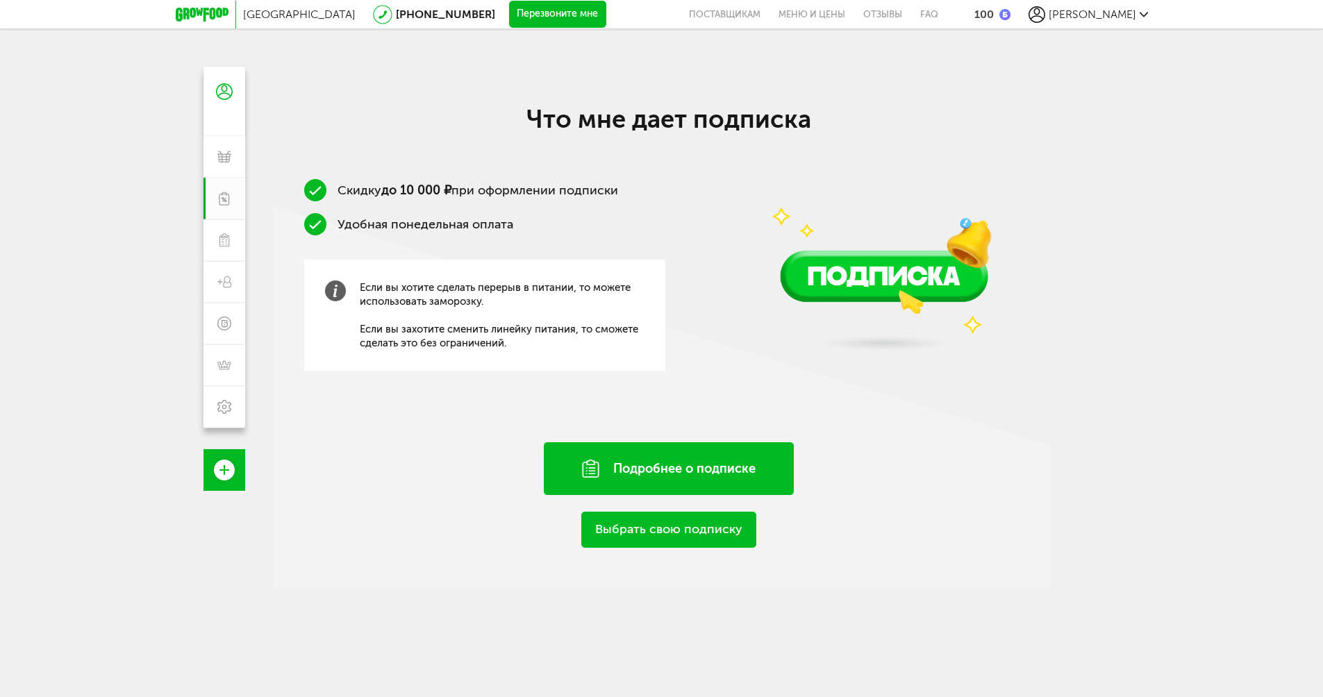
click at [684, 479] on div "Подробнее о подписке" at bounding box center [669, 468] width 250 height 53
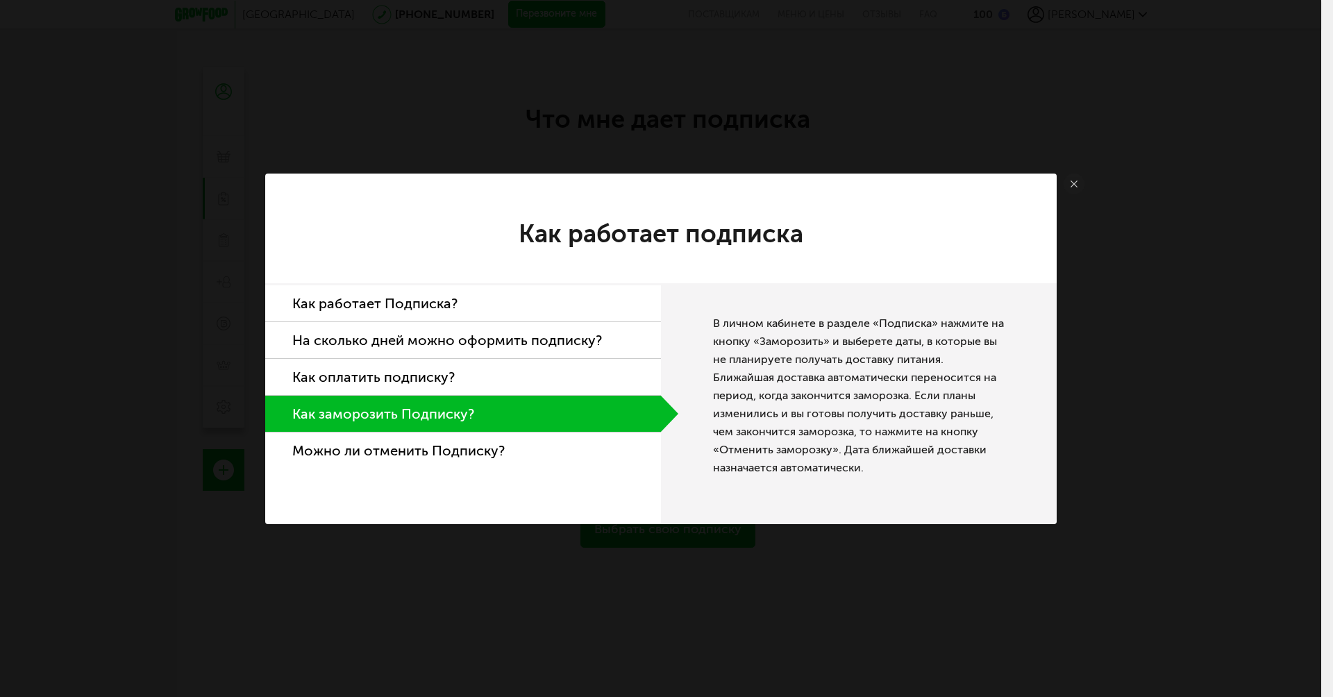
click at [1069, 188] on link at bounding box center [1074, 184] width 21 height 21
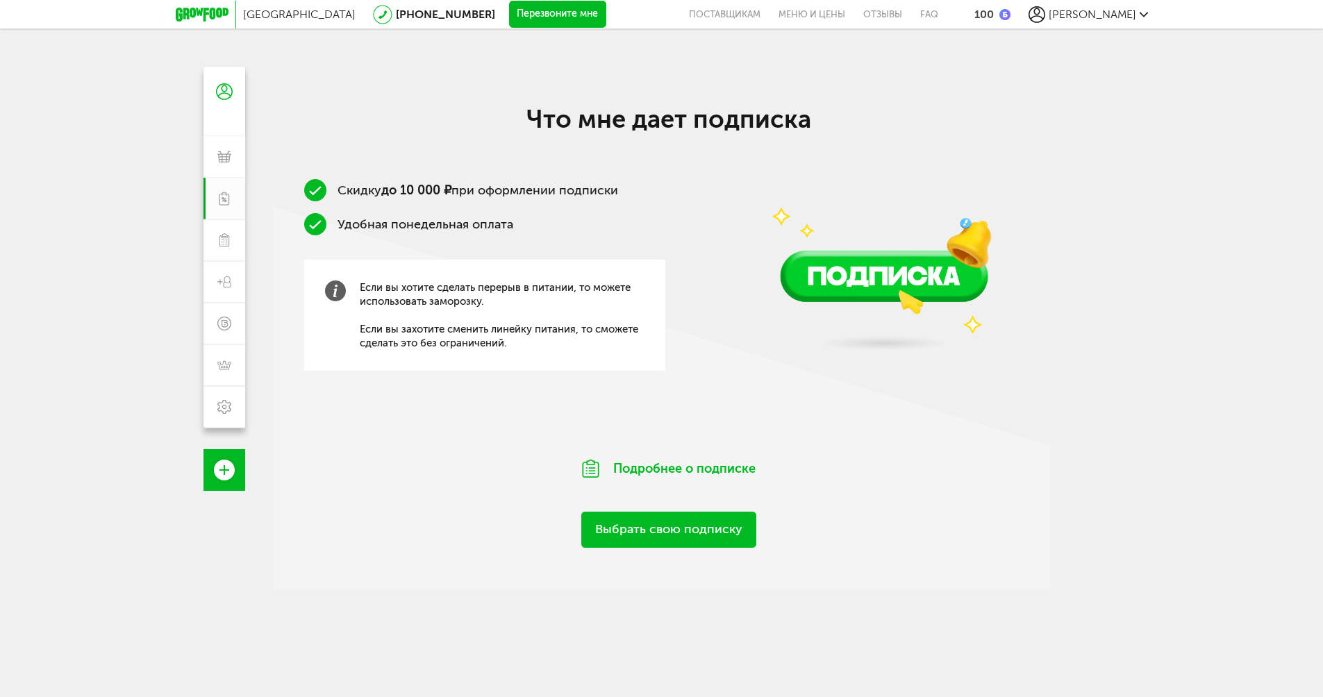
click at [1045, 12] on use at bounding box center [1036, 14] width 17 height 17
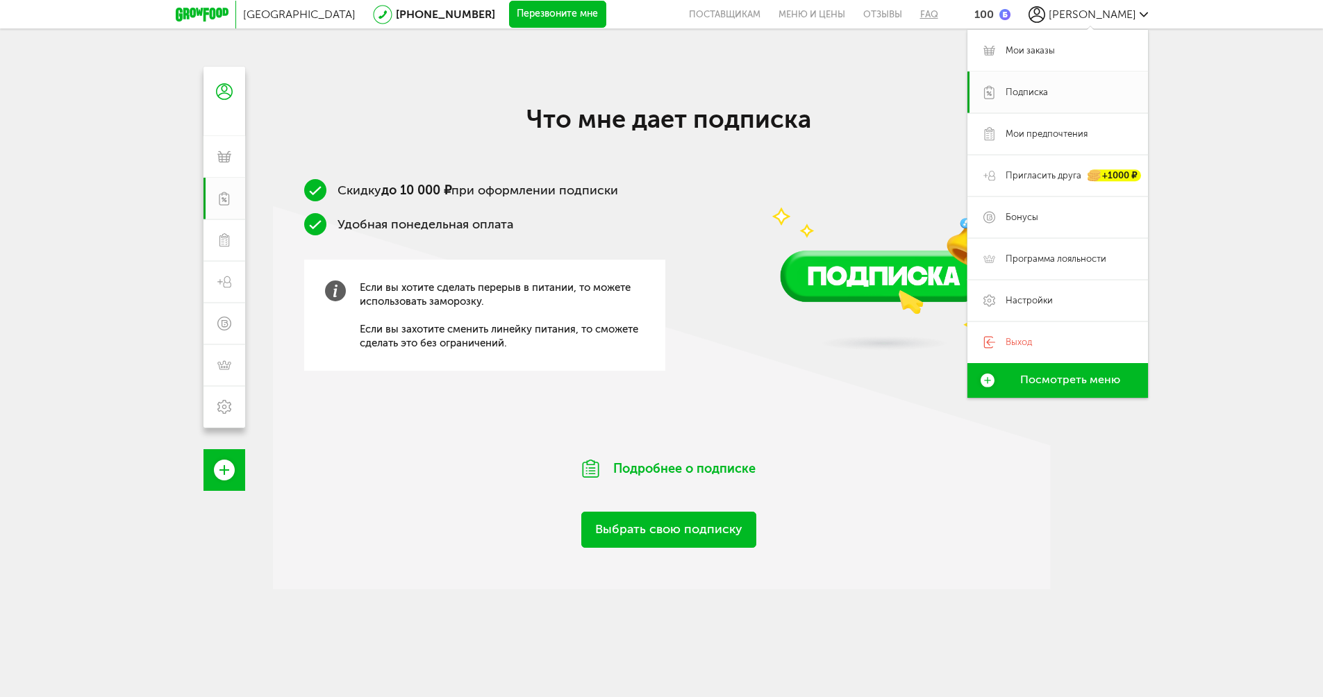
click at [938, 15] on link "FAQ" at bounding box center [924, 14] width 27 height 28
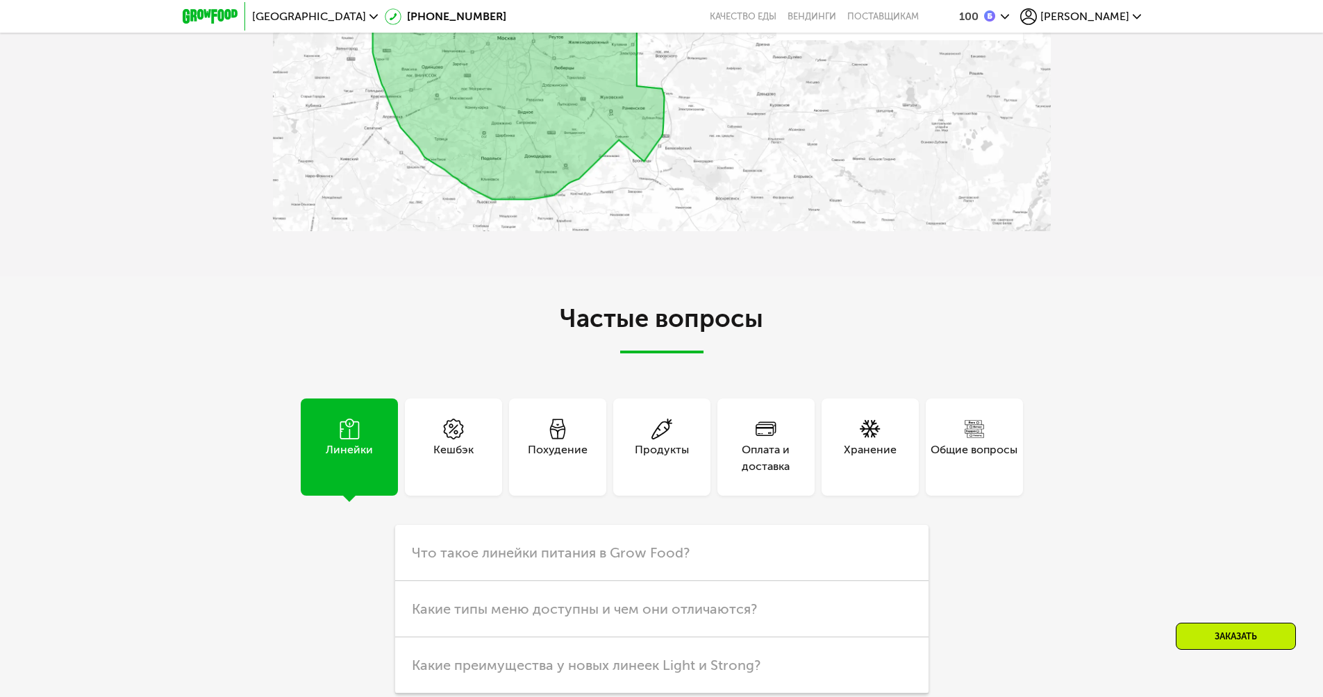
click at [1160, 575] on div "Частые вопросы Линейки Кешбэк Похудение Продукты Оплата и доставка Хранение Общ…" at bounding box center [661, 502] width 1323 height 452
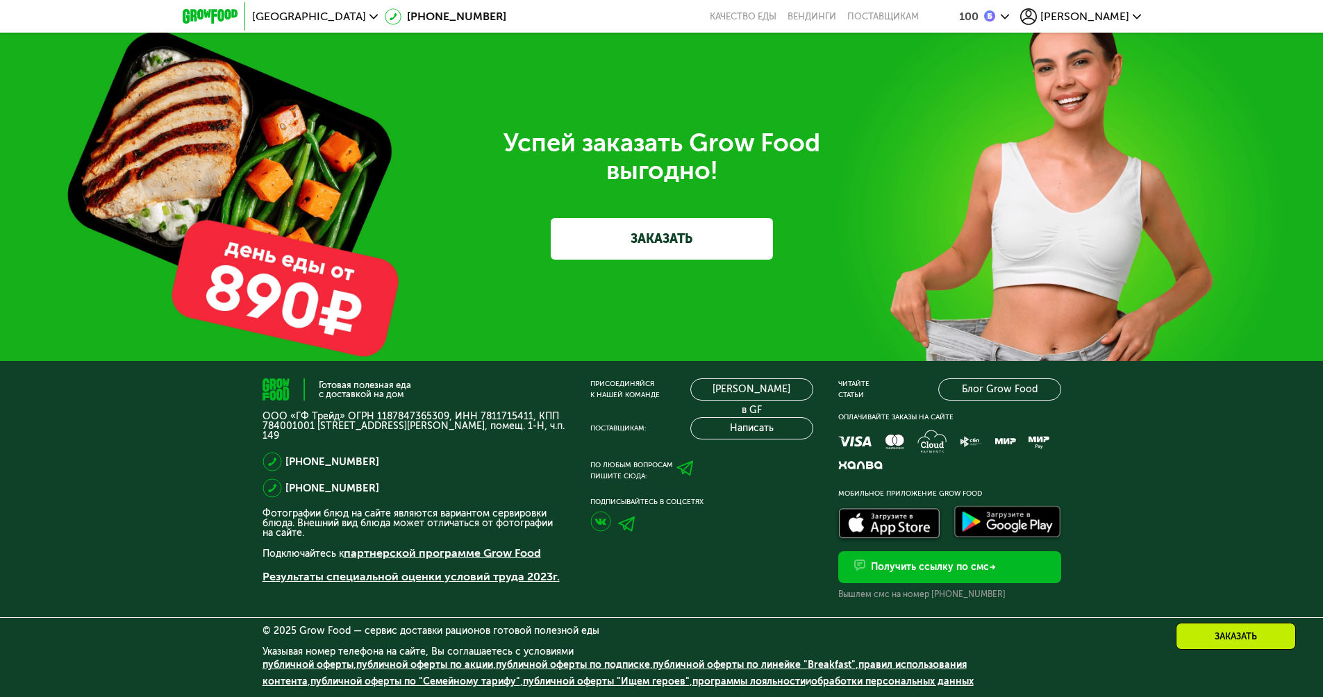
click at [1244, 636] on div "Заказать" at bounding box center [1236, 636] width 120 height 27
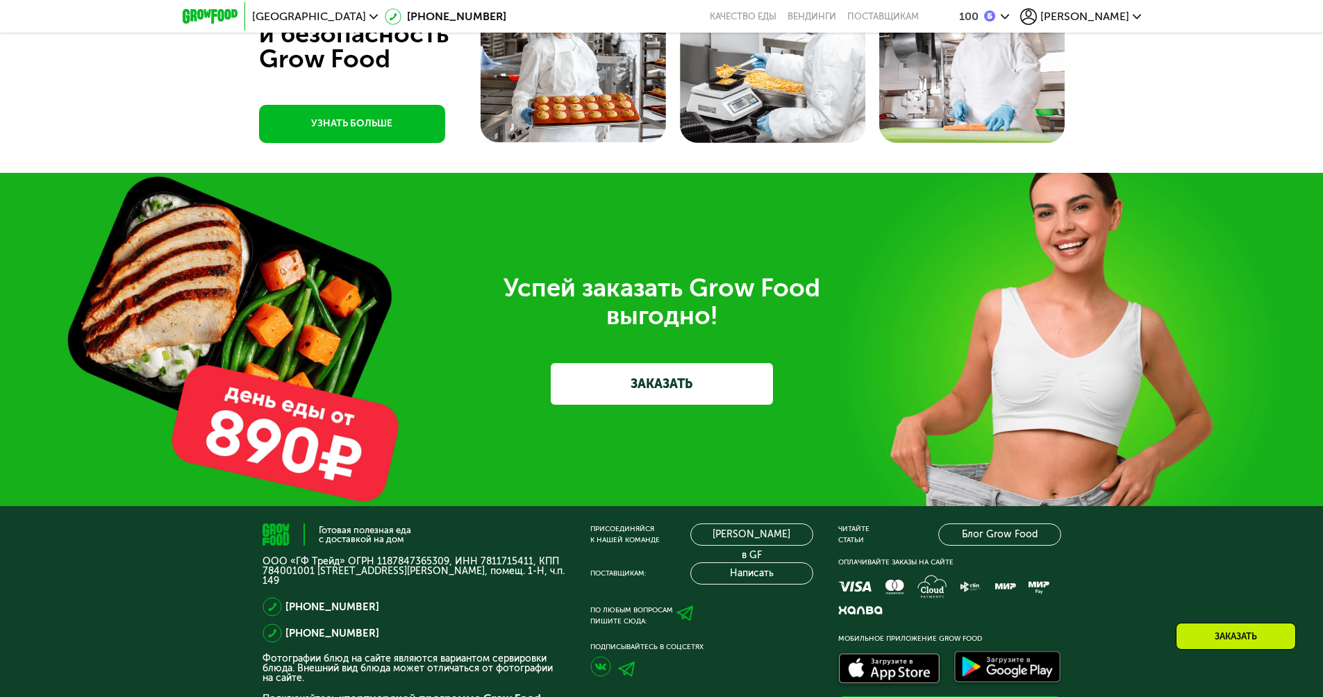
scroll to position [4289, 0]
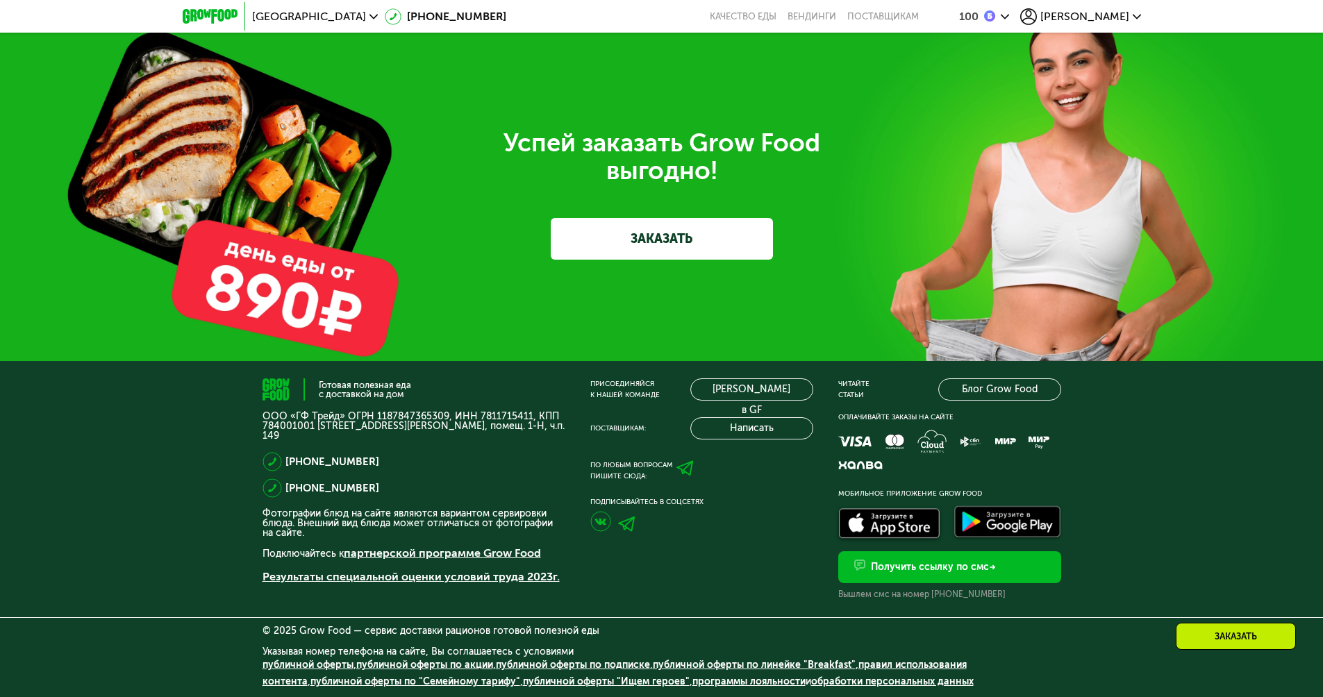
click at [687, 464] on icon at bounding box center [684, 468] width 17 height 17
click at [850, 678] on link "обработки персональных данных" at bounding box center [892, 682] width 162 height 12
